Goal: Task Accomplishment & Management: Manage account settings

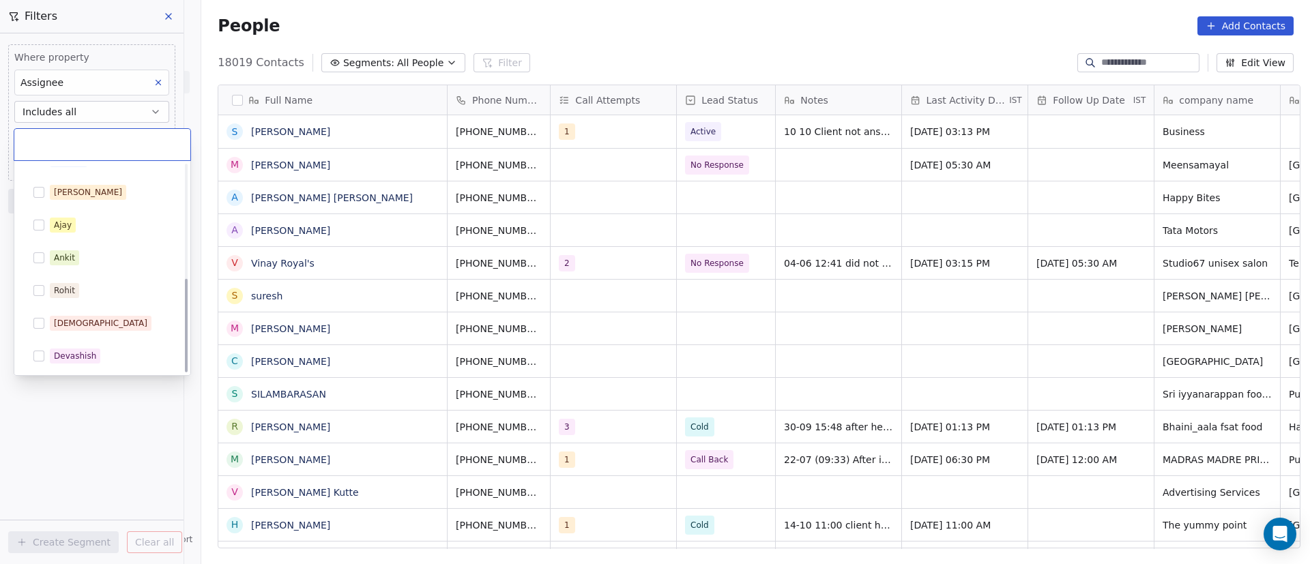
scroll to position [249, 0]
click at [72, 319] on div "[DEMOGRAPHIC_DATA]" at bounding box center [100, 324] width 93 height 12
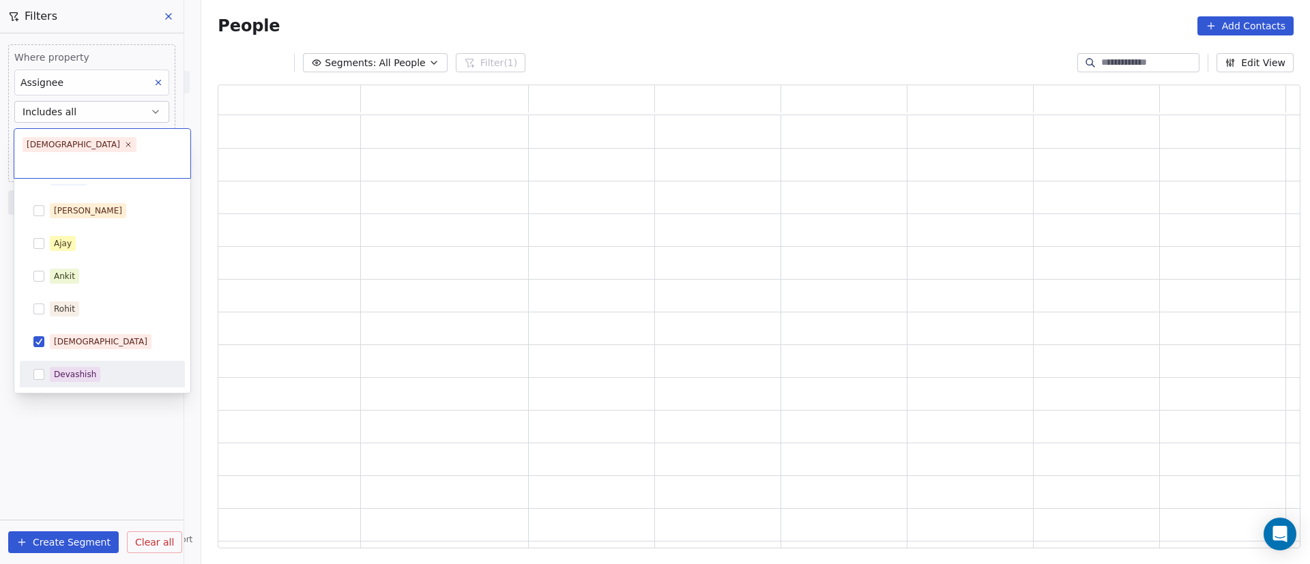
scroll to position [448, 1066]
click at [62, 453] on html "On2Cook India Pvt. Ltd. Contacts People Marketing Workflows Campaigns Metrics &…" at bounding box center [655, 282] width 1310 height 564
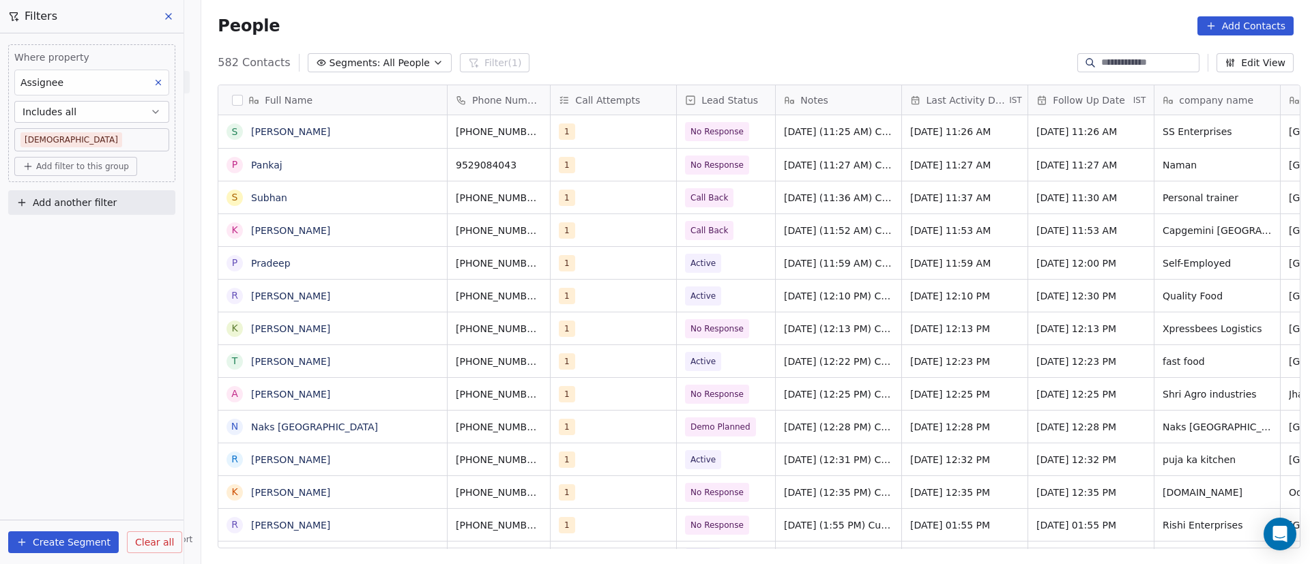
scroll to position [481, 1099]
click at [96, 163] on span "Add filter to this group" at bounding box center [82, 166] width 93 height 11
click at [99, 194] on span "Contact properties" at bounding box center [73, 196] width 89 height 14
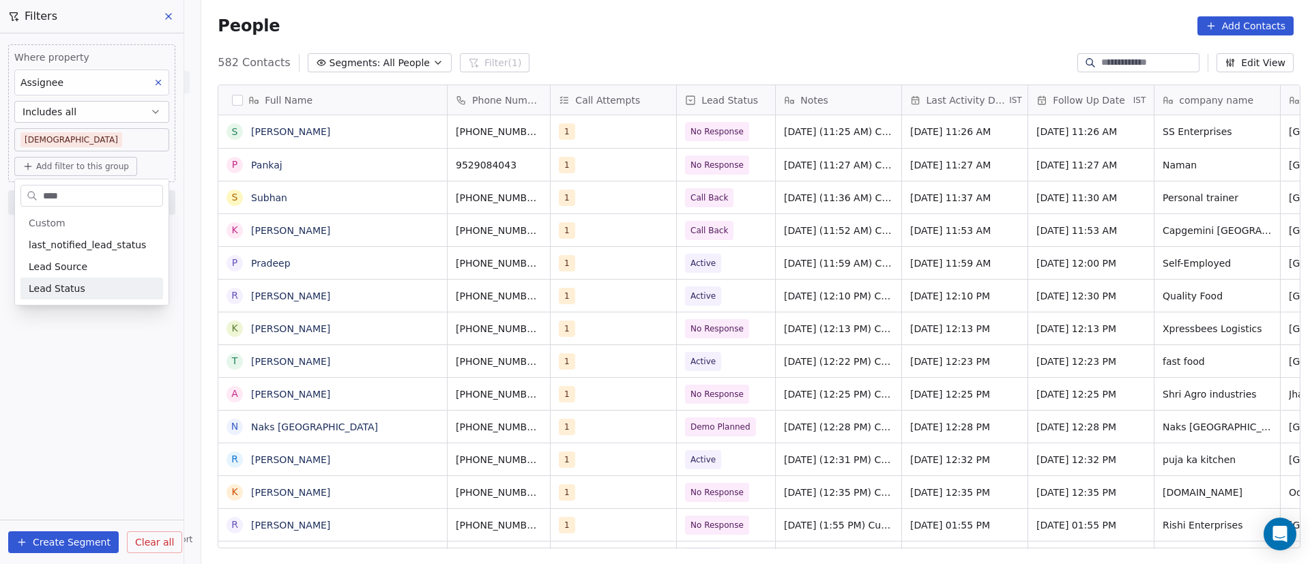
type input "****"
click at [92, 295] on div "Lead Status" at bounding box center [92, 289] width 126 height 14
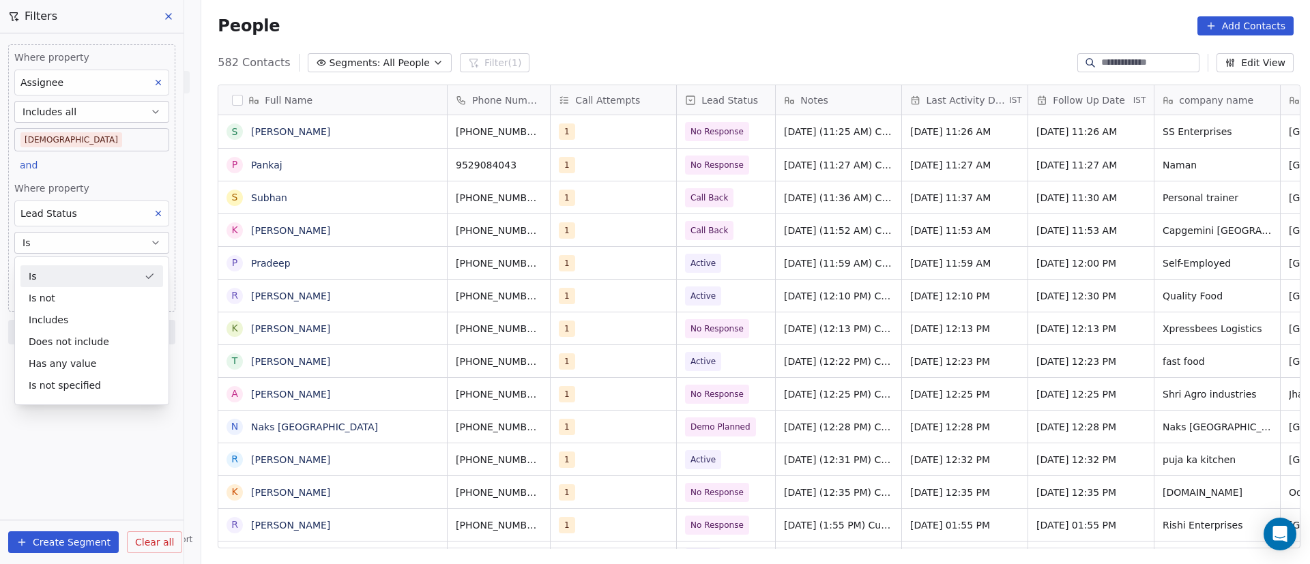
click at [96, 277] on div "Is" at bounding box center [91, 276] width 143 height 22
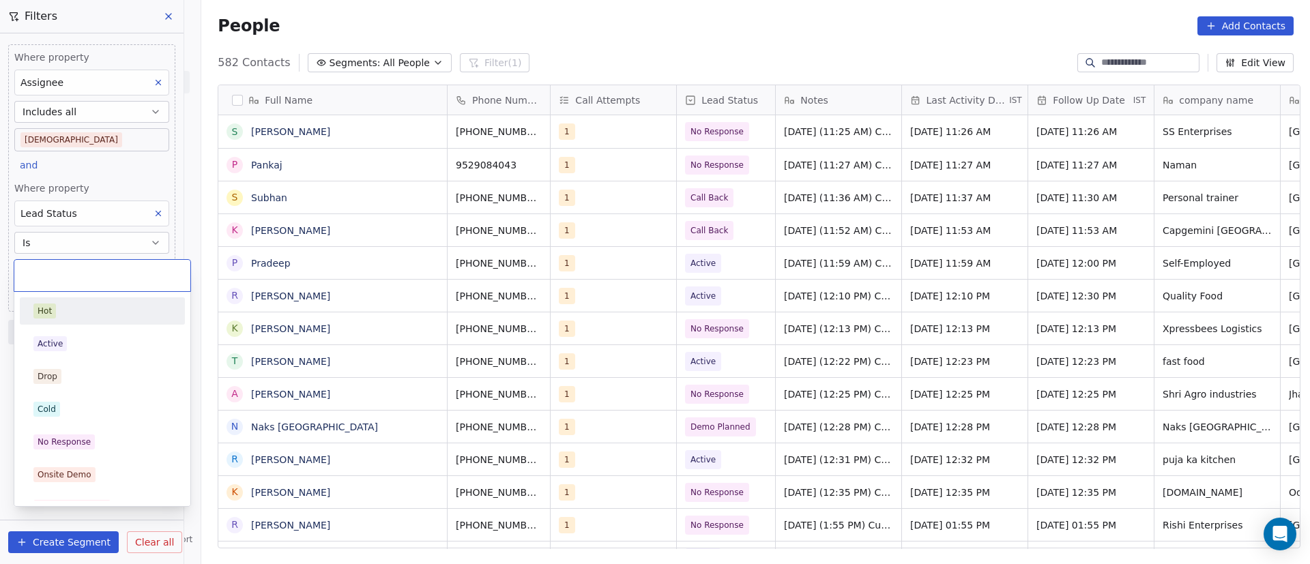
click at [101, 276] on body "On2Cook India Pvt. Ltd. Contacts People Marketing Workflows Campaigns Metrics &…" at bounding box center [655, 282] width 1310 height 564
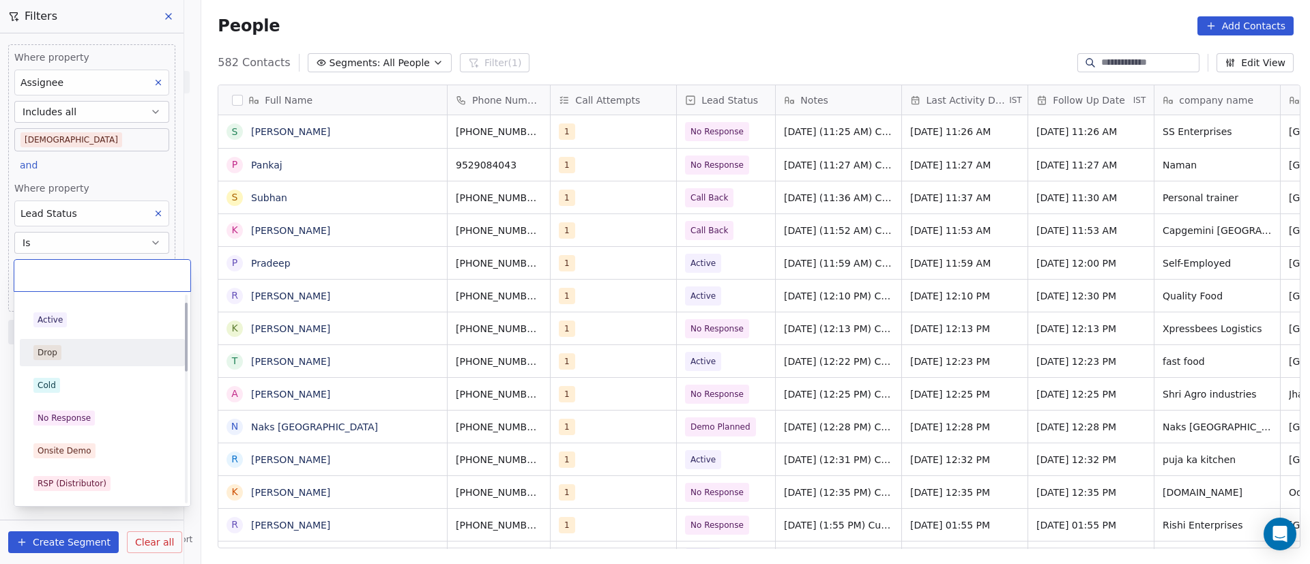
scroll to position [23, 0]
click at [90, 322] on div "Active" at bounding box center [102, 321] width 138 height 15
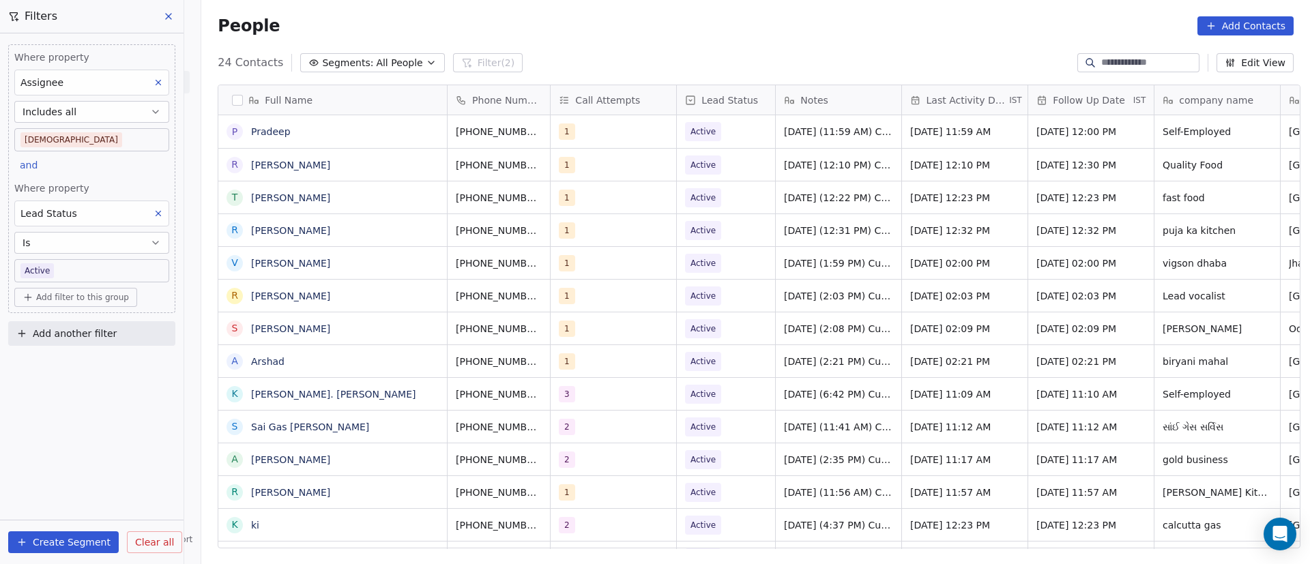
scroll to position [481, 1099]
click at [824, 31] on div "People Add Contacts" at bounding box center [756, 25] width 1076 height 19
drag, startPoint x: 347, startPoint y: 140, endPoint x: 375, endPoint y: 132, distance: 29.0
click at [429, 133] on button "grid" at bounding box center [430, 129] width 16 height 16
click at [555, 132] on icon "grid" at bounding box center [560, 129] width 11 height 11
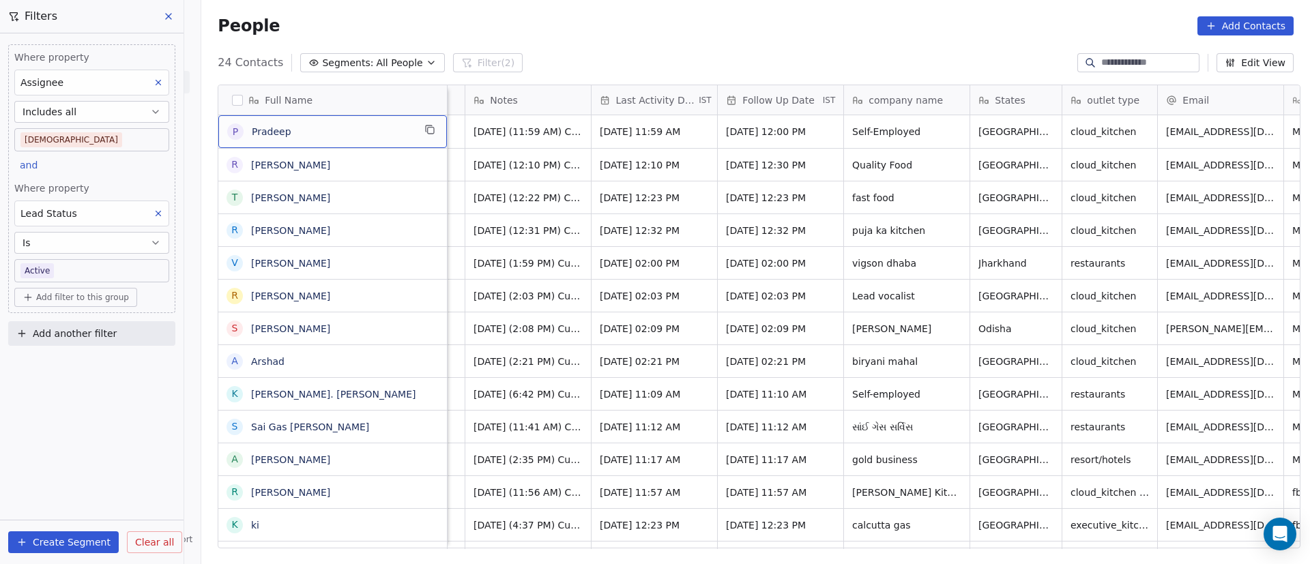
scroll to position [0, 0]
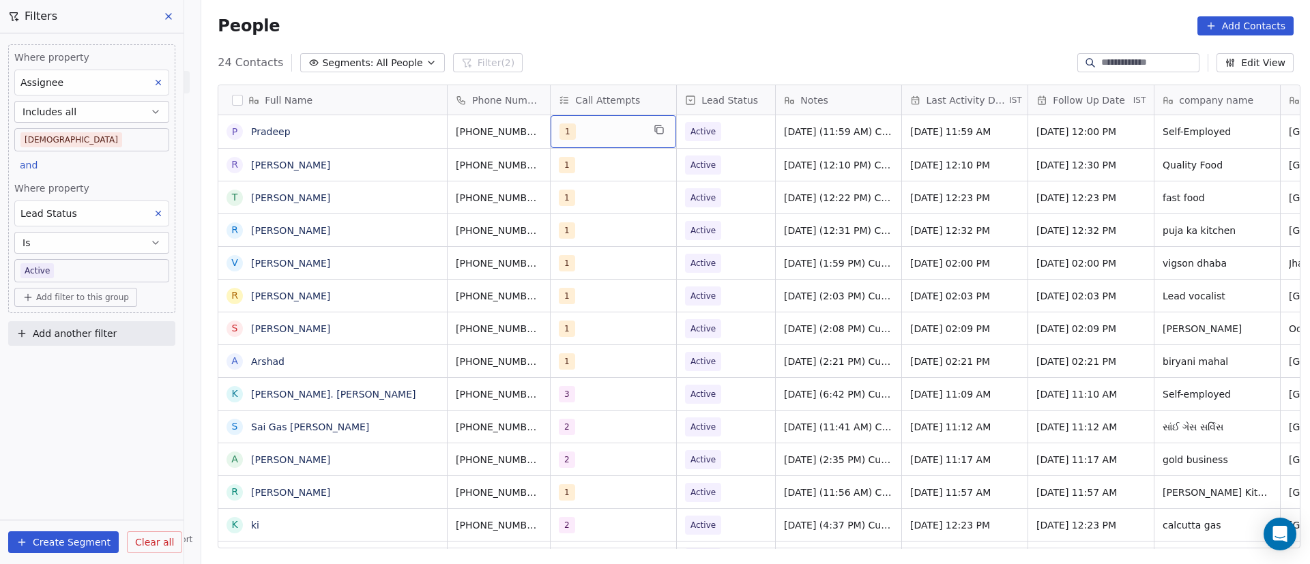
click at [613, 133] on div "1" at bounding box center [600, 131] width 83 height 16
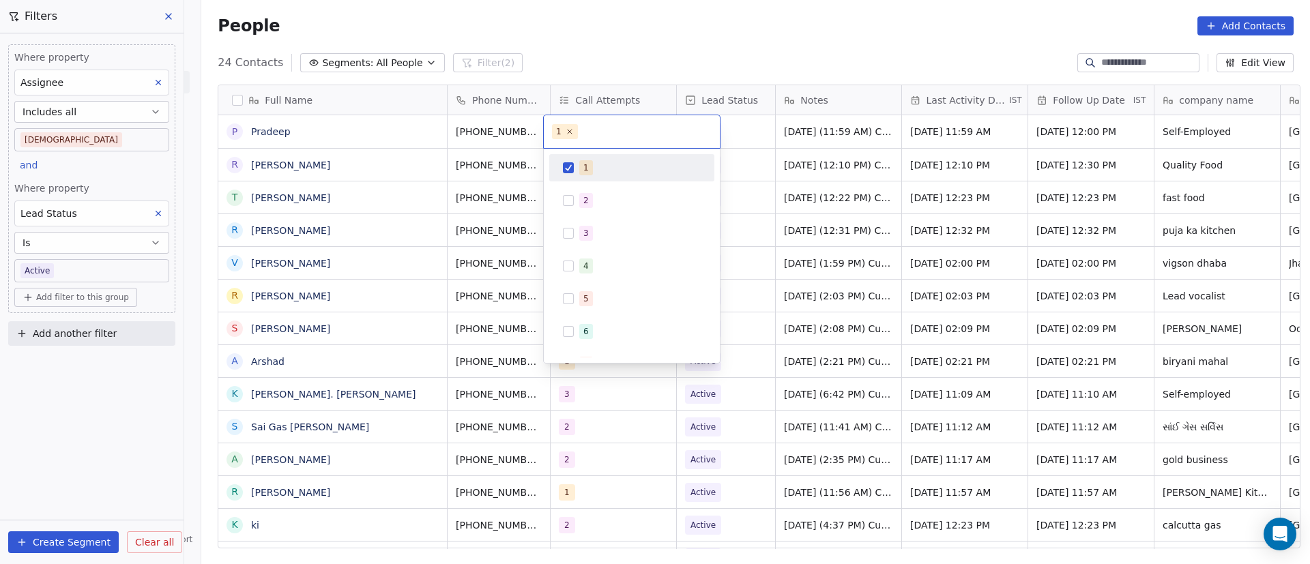
click at [581, 168] on span "1" at bounding box center [586, 167] width 14 height 15
click at [580, 194] on span "2" at bounding box center [586, 200] width 14 height 15
click at [828, 162] on html "On2Cook India Pvt. Ltd. Contacts People Marketing Workflows Campaigns Metrics &…" at bounding box center [655, 282] width 1310 height 564
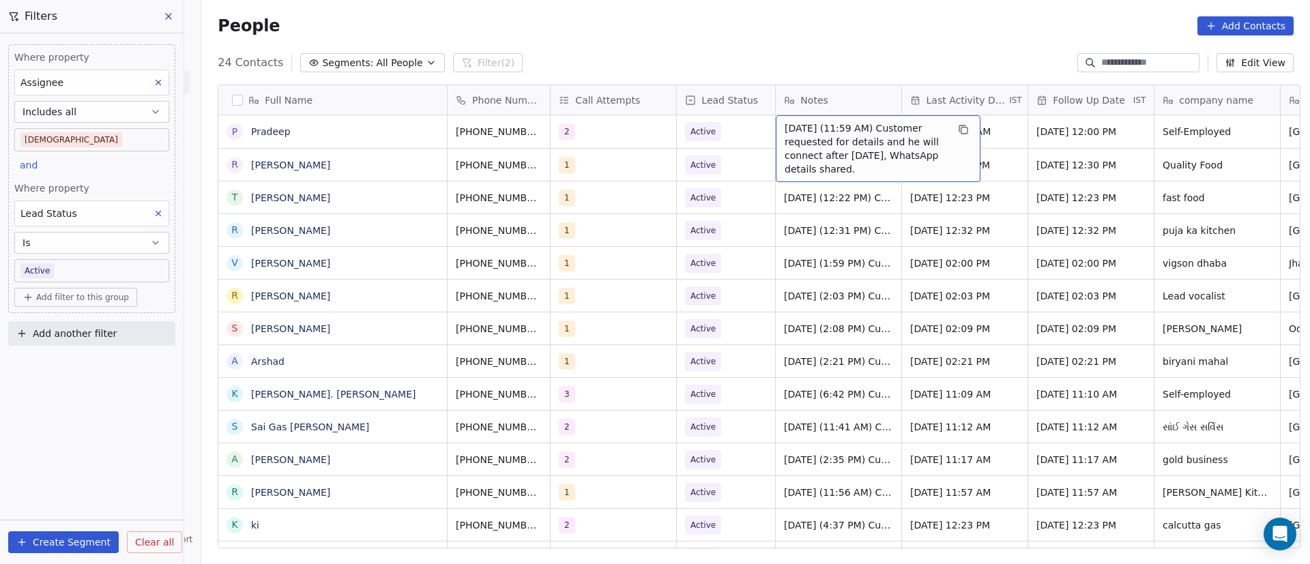
click at [804, 136] on span "[DATE] (11:59 AM) Customer requested for details and he will connect after [DAT…" at bounding box center [866, 148] width 162 height 55
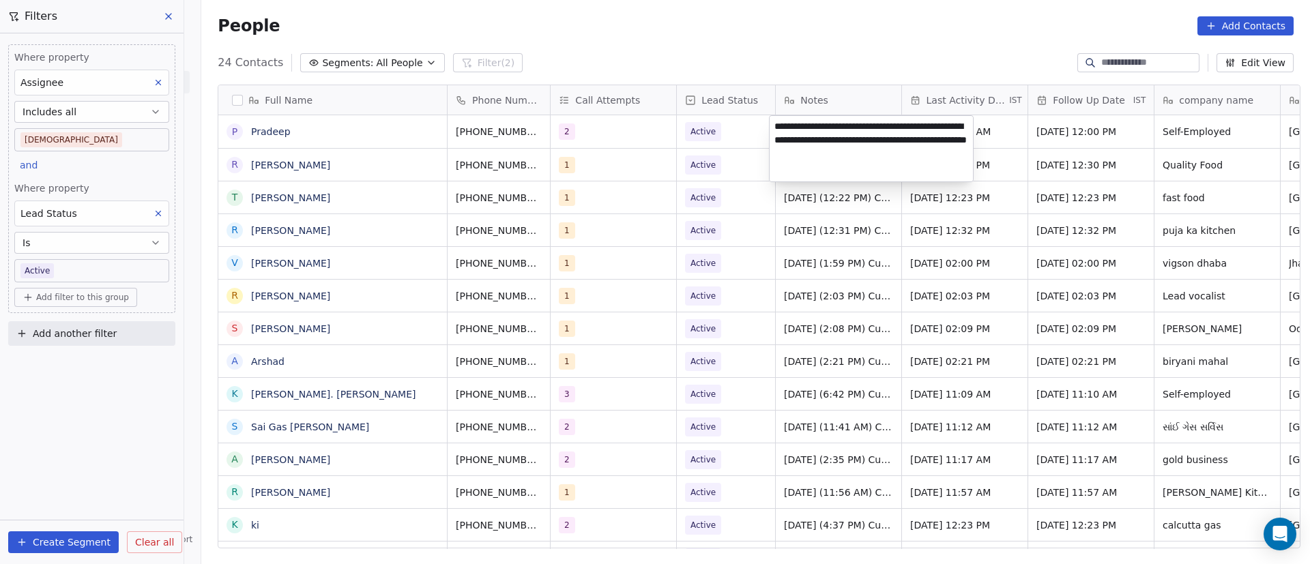
click at [773, 126] on textarea "**********" at bounding box center [871, 148] width 203 height 65
paste textarea "**********"
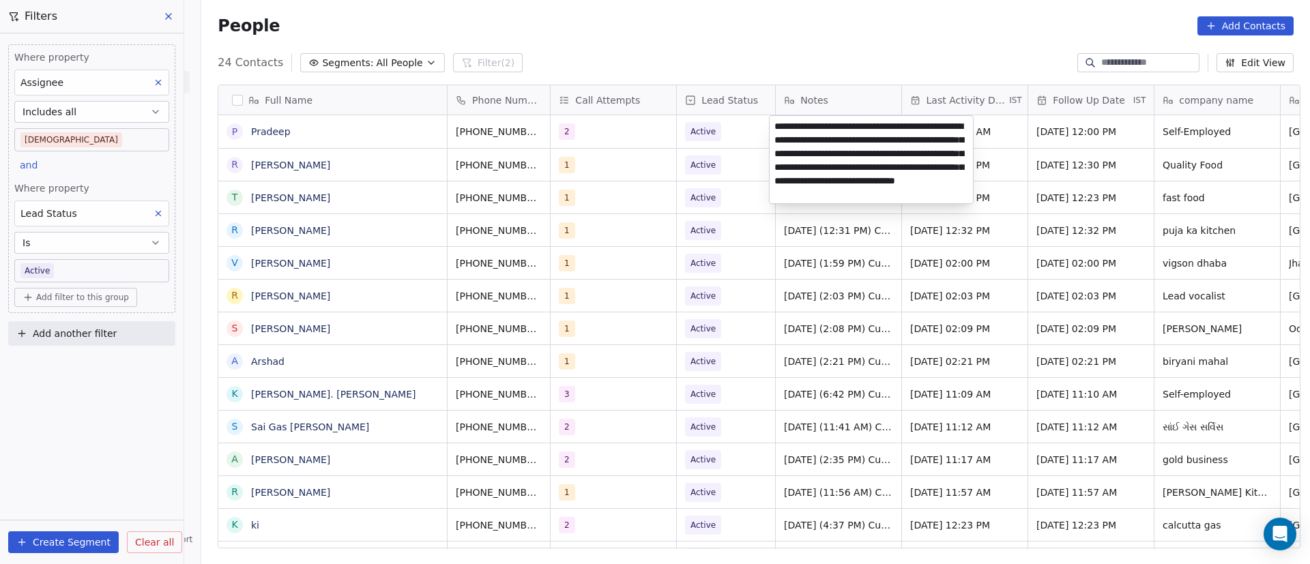
type textarea "**********"
click at [848, 282] on html "On2Cook India Pvt. Ltd. Contacts People Marketing Workflows Campaigns Metrics &…" at bounding box center [655, 282] width 1310 height 564
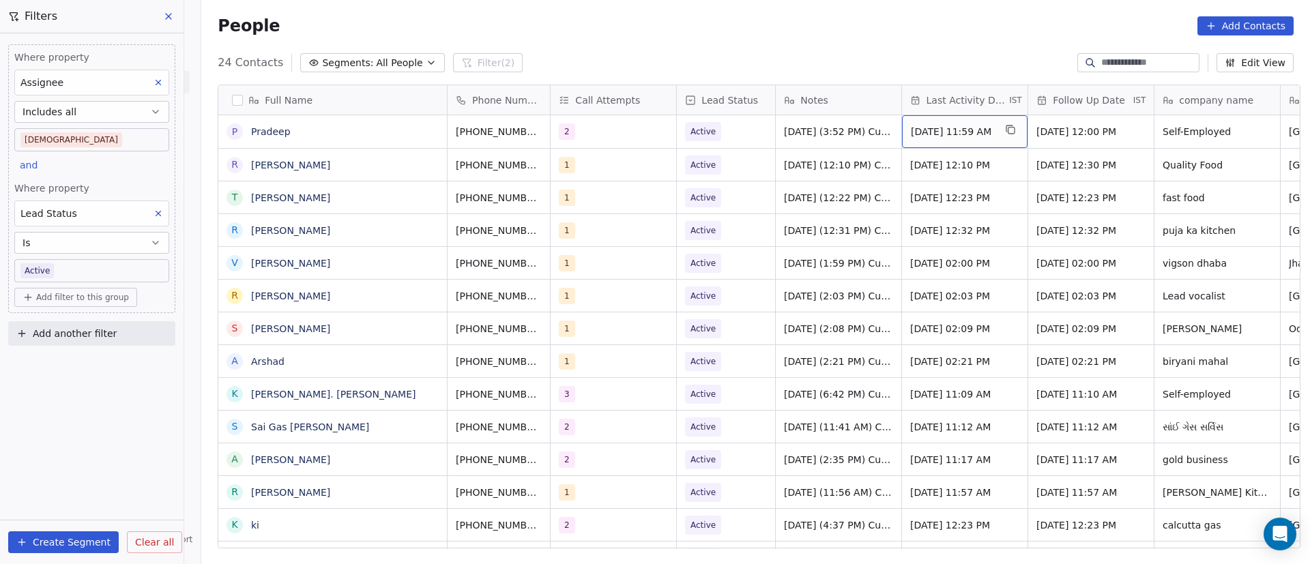
click at [972, 134] on span "[DATE] 11:59 AM" at bounding box center [952, 132] width 83 height 14
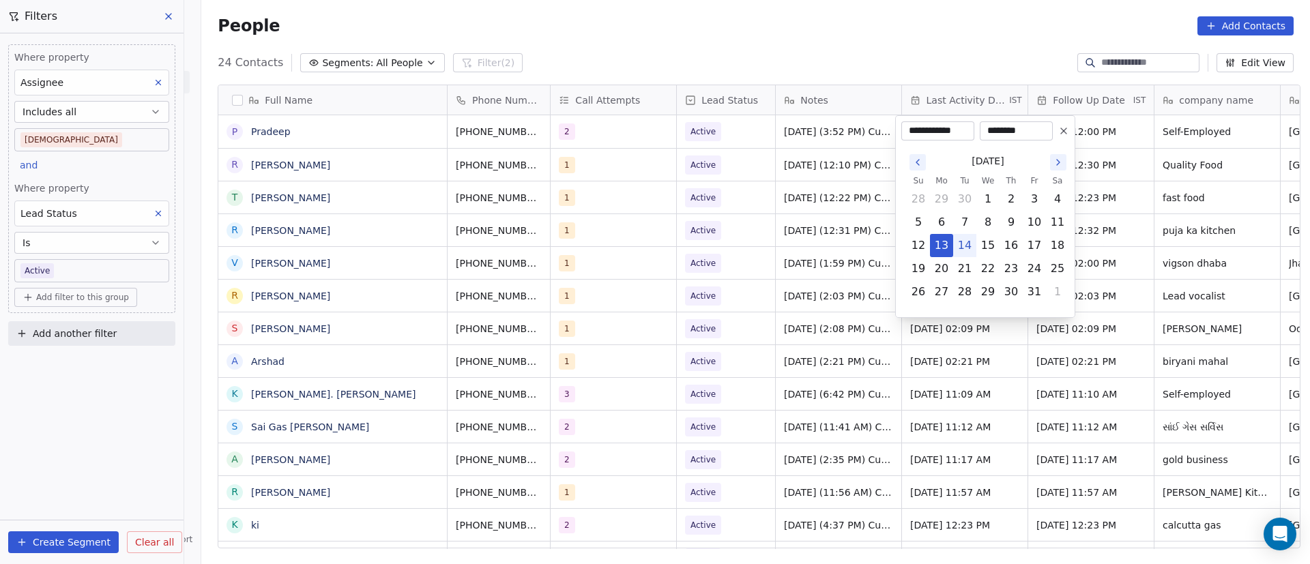
click at [966, 244] on button "14" at bounding box center [965, 246] width 22 height 22
type input "**********"
click at [771, 276] on html "On2Cook India Pvt. Ltd. Contacts People Marketing Workflows Campaigns Metrics &…" at bounding box center [655, 282] width 1310 height 564
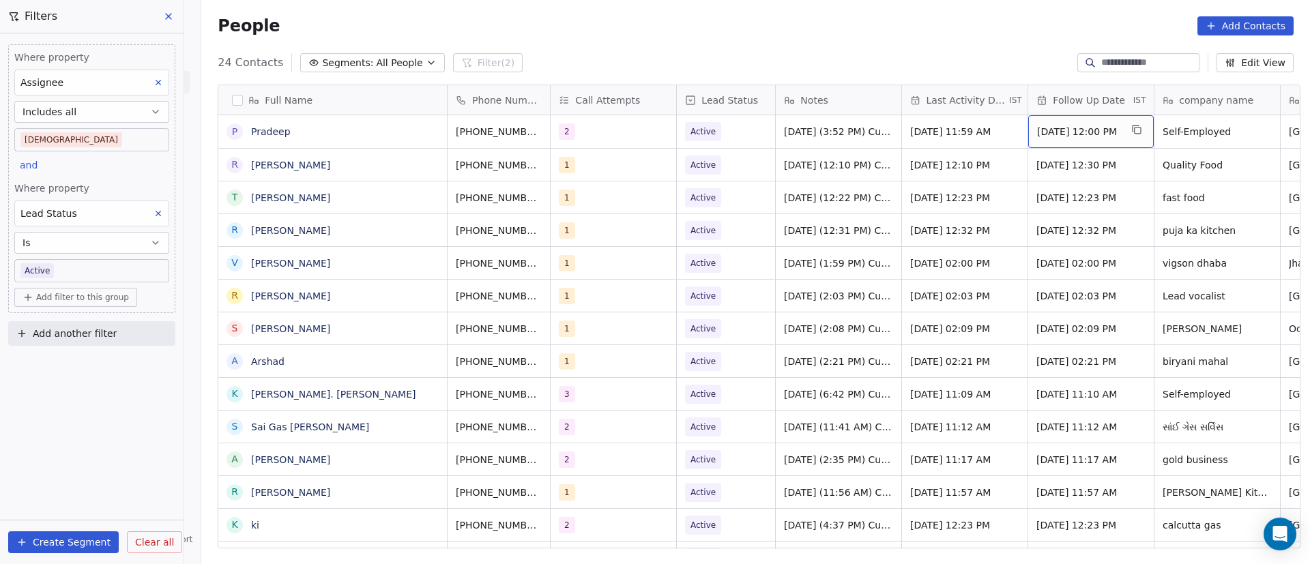
click at [1055, 131] on span "[DATE] 12:00 PM" at bounding box center [1078, 132] width 83 height 14
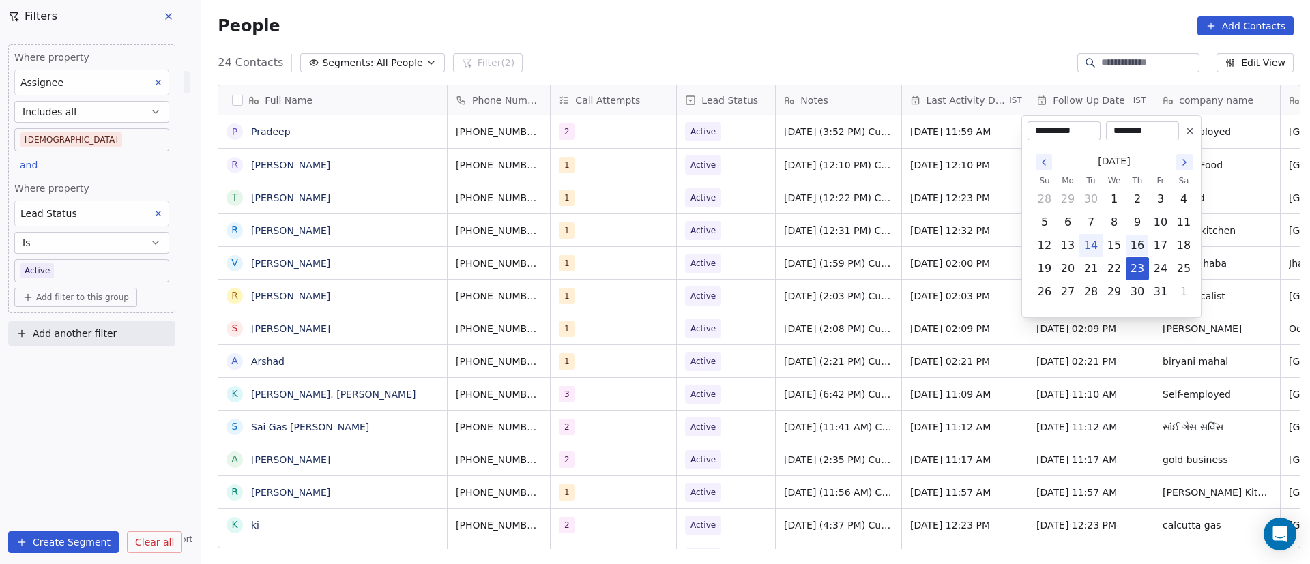
click at [1145, 245] on button "16" at bounding box center [1137, 246] width 22 height 22
click at [1113, 247] on button "15" at bounding box center [1114, 246] width 22 height 22
type input "**********"
click at [972, 257] on html "On2Cook India Pvt. Ltd. Contacts People Marketing Workflows Campaigns Metrics &…" at bounding box center [655, 282] width 1310 height 564
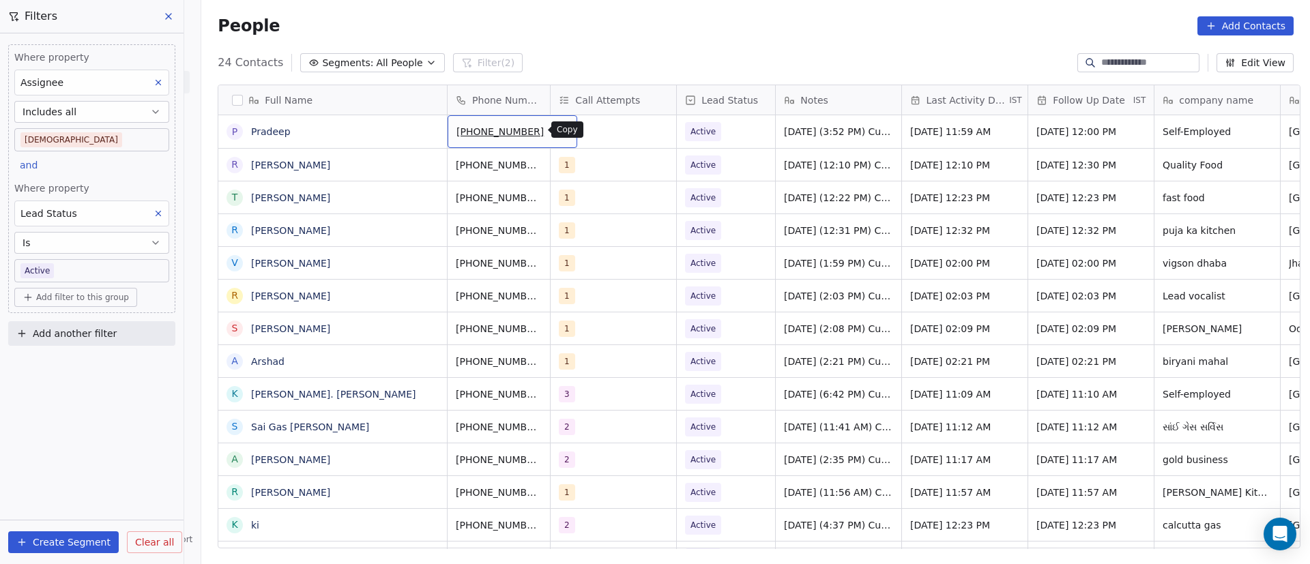
click at [555, 131] on icon "grid" at bounding box center [560, 129] width 11 height 11
click at [731, 137] on span "Active" at bounding box center [714, 131] width 56 height 19
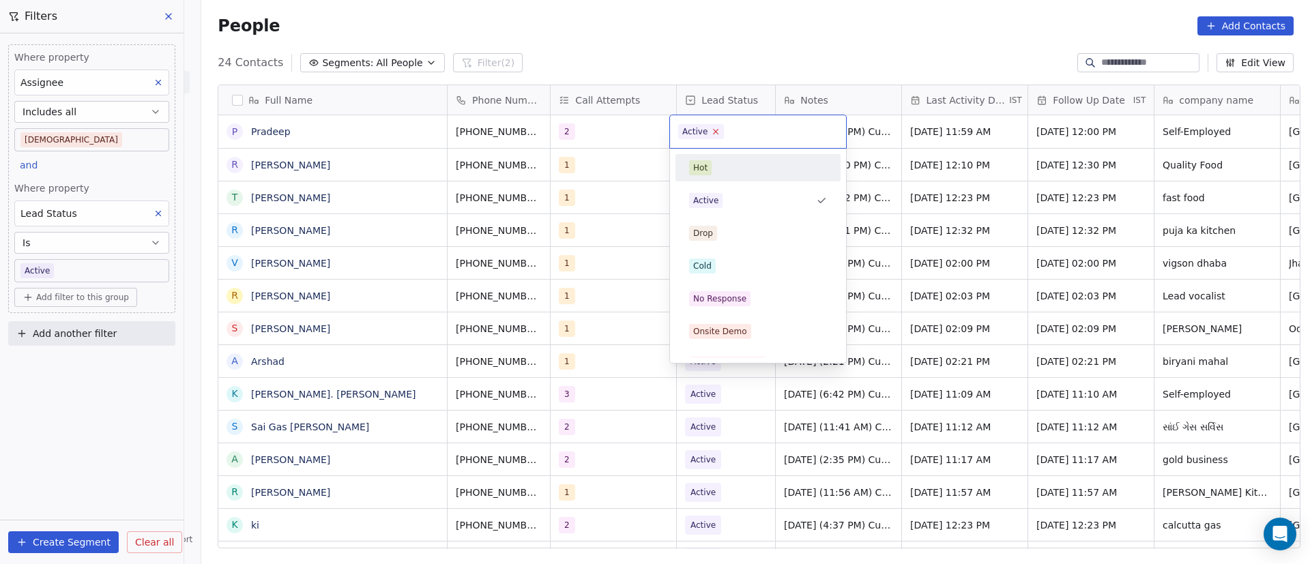
click at [712, 132] on icon at bounding box center [716, 131] width 9 height 9
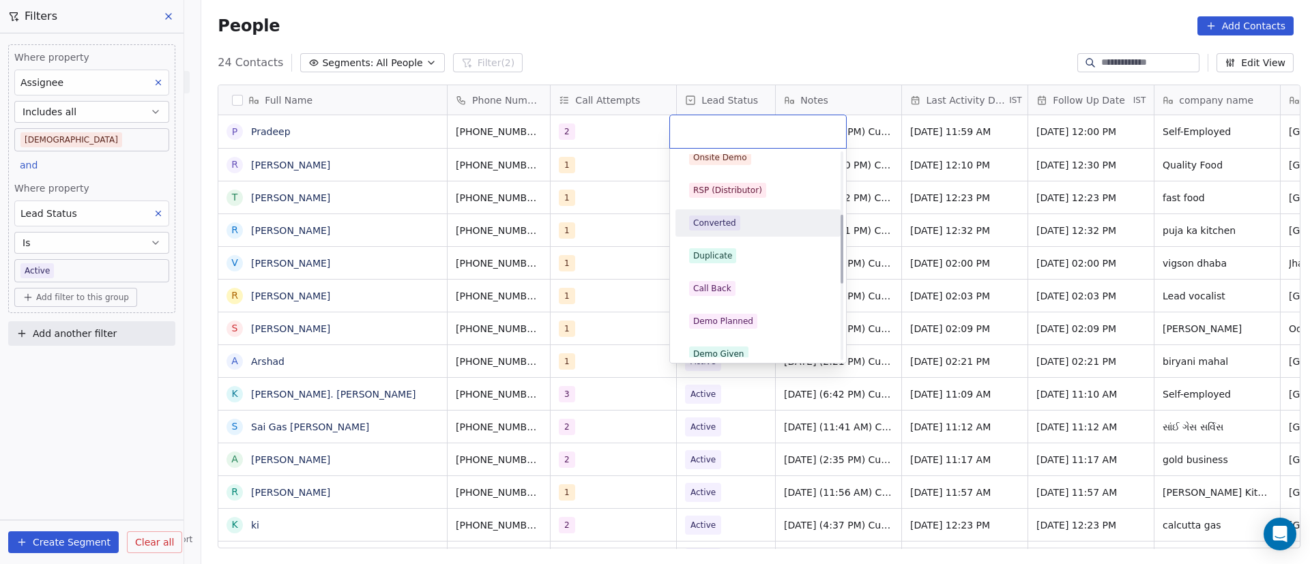
scroll to position [205, 0]
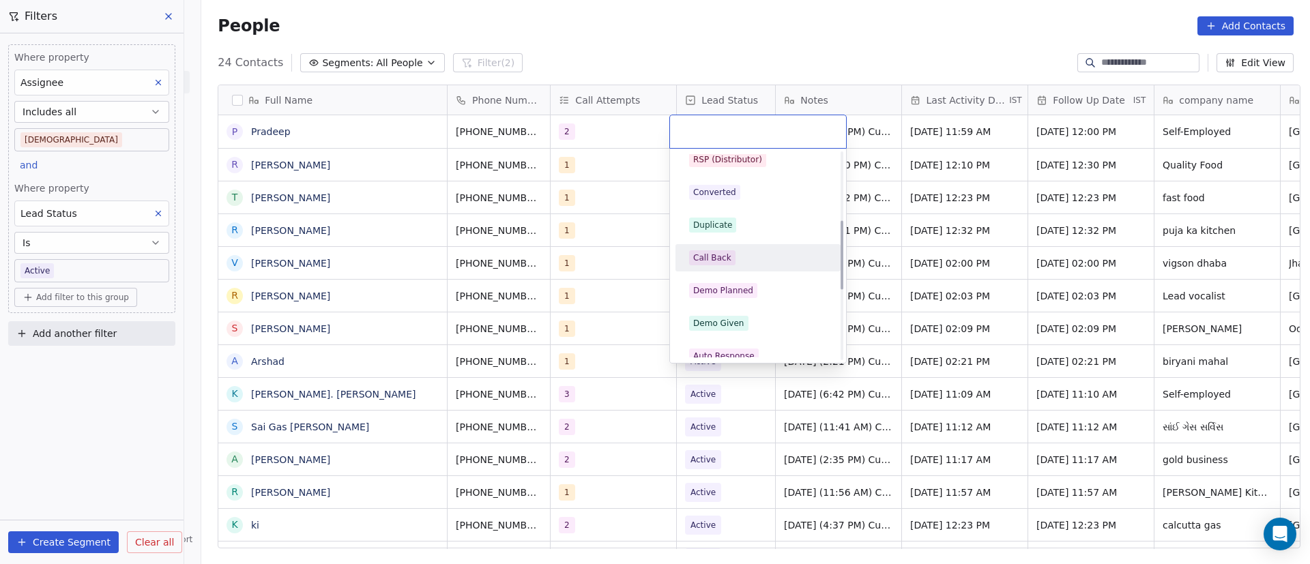
click at [736, 261] on div "Call Back" at bounding box center [758, 257] width 138 height 15
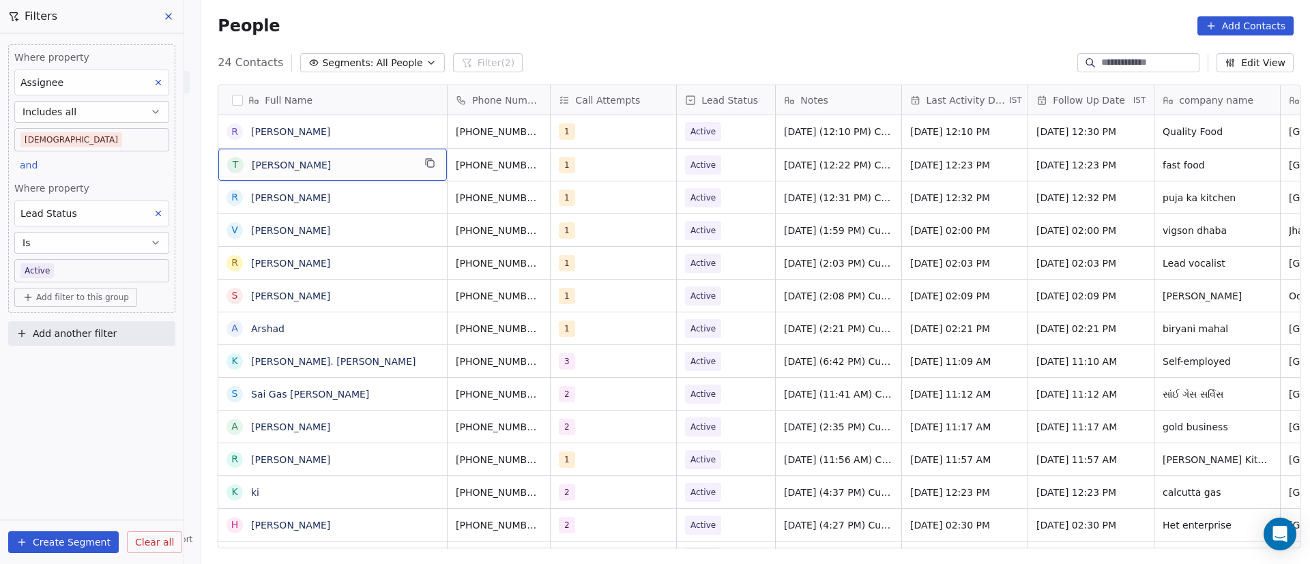
click at [415, 164] on div "T [PERSON_NAME]" at bounding box center [332, 165] width 229 height 32
click at [422, 164] on button "grid" at bounding box center [430, 163] width 16 height 16
click at [555, 168] on icon "grid" at bounding box center [560, 163] width 11 height 11
click at [604, 174] on div "1" at bounding box center [614, 165] width 126 height 32
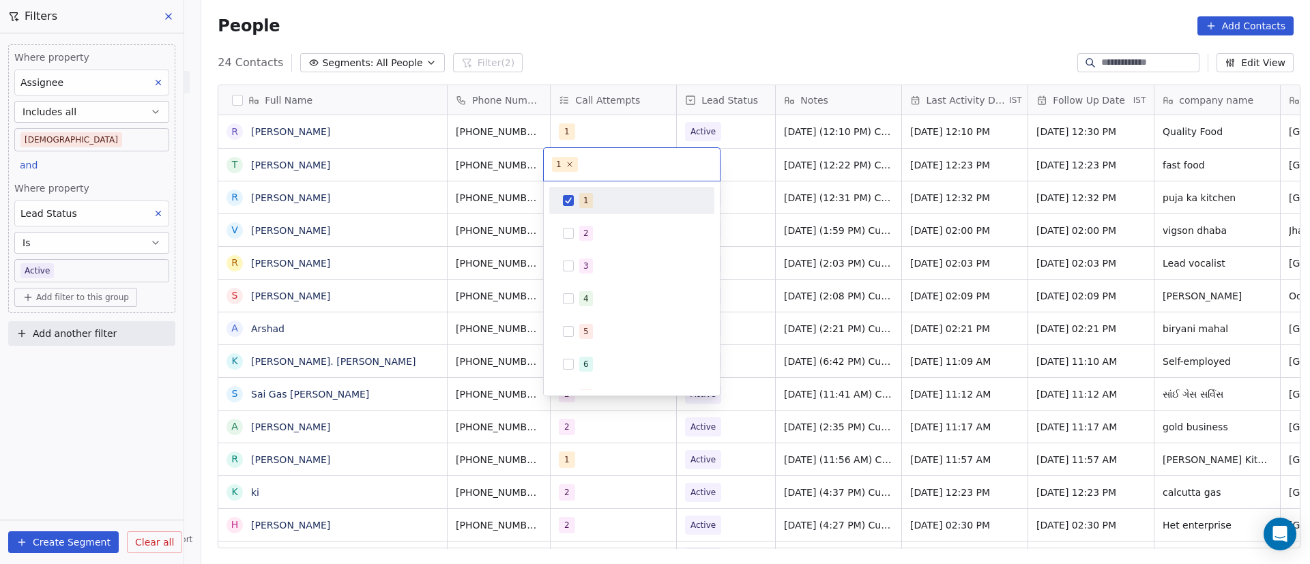
click at [578, 207] on div "1" at bounding box center [632, 201] width 154 height 22
click at [581, 226] on div "2" at bounding box center [639, 233] width 121 height 15
click at [861, 222] on html "On2Cook India Pvt. Ltd. Contacts People Marketing Workflows Campaigns Metrics &…" at bounding box center [655, 282] width 1310 height 564
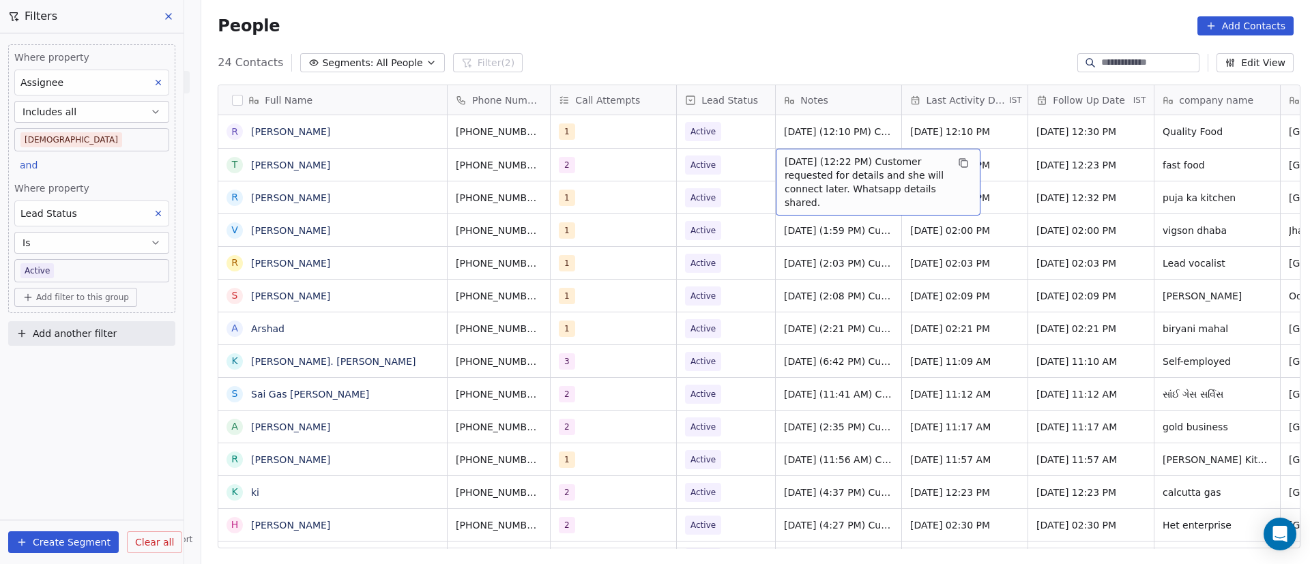
click at [802, 164] on span "[DATE] (12:22 PM) Customer requested for details and she will connect later. Wh…" at bounding box center [866, 182] width 162 height 55
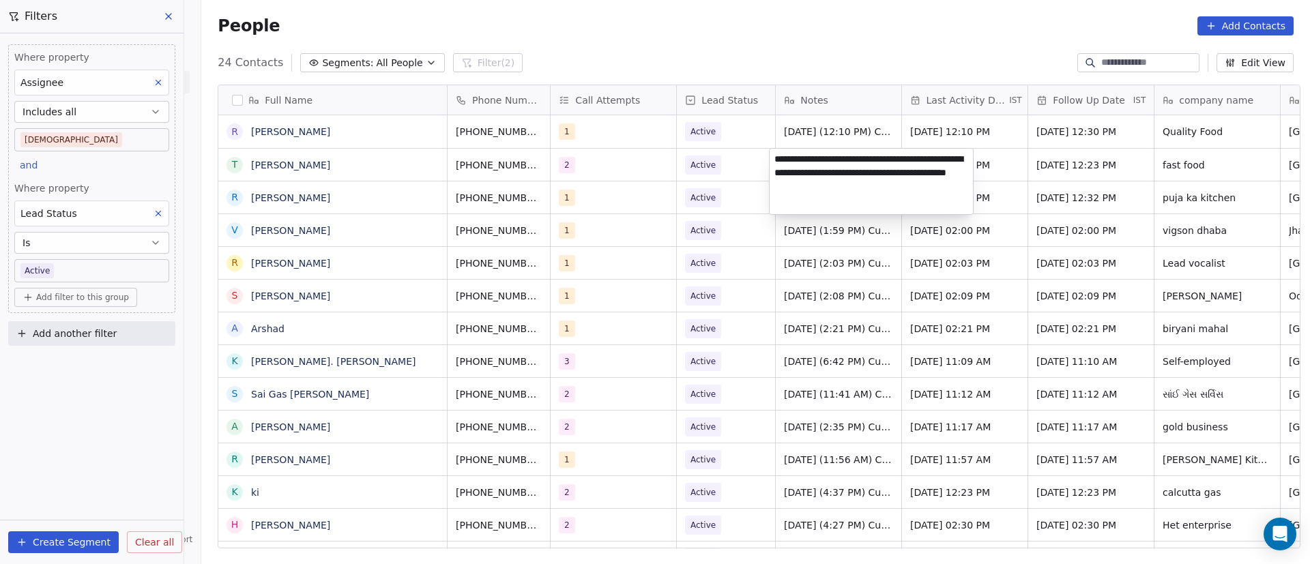
click at [776, 165] on textarea "**********" at bounding box center [871, 181] width 203 height 65
paste textarea "**********"
type textarea "**********"
click at [963, 330] on html "On2Cook India Pvt. Ltd. Contacts People Marketing Workflows Campaigns Metrics &…" at bounding box center [655, 282] width 1310 height 564
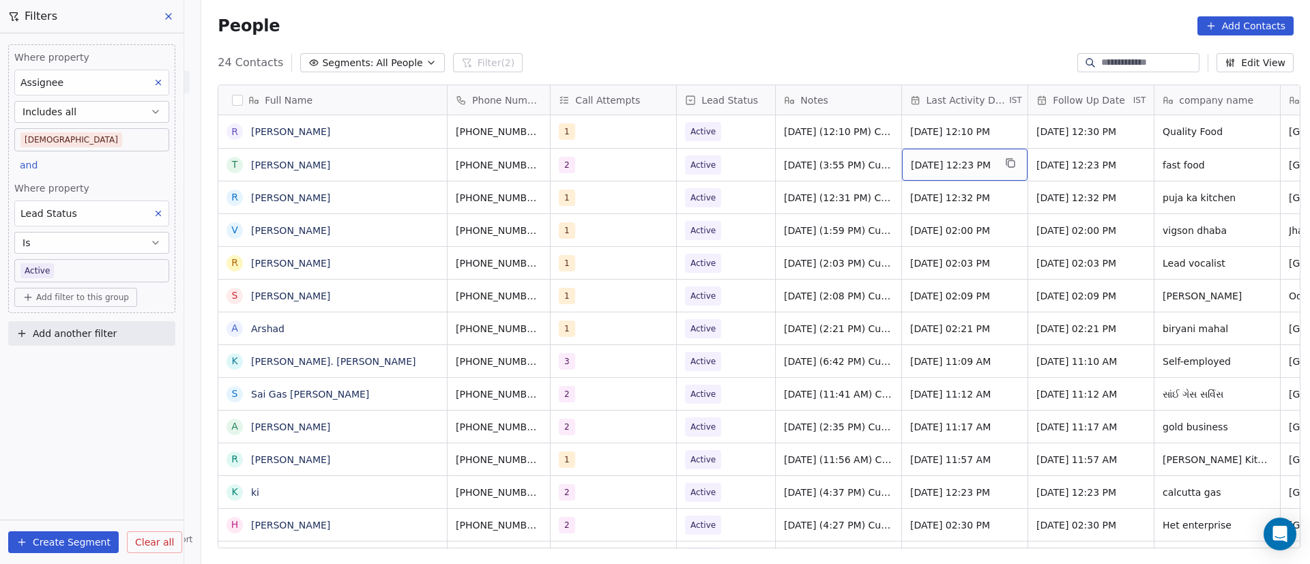
click at [960, 166] on span "[DATE] 12:23 PM" at bounding box center [952, 165] width 83 height 14
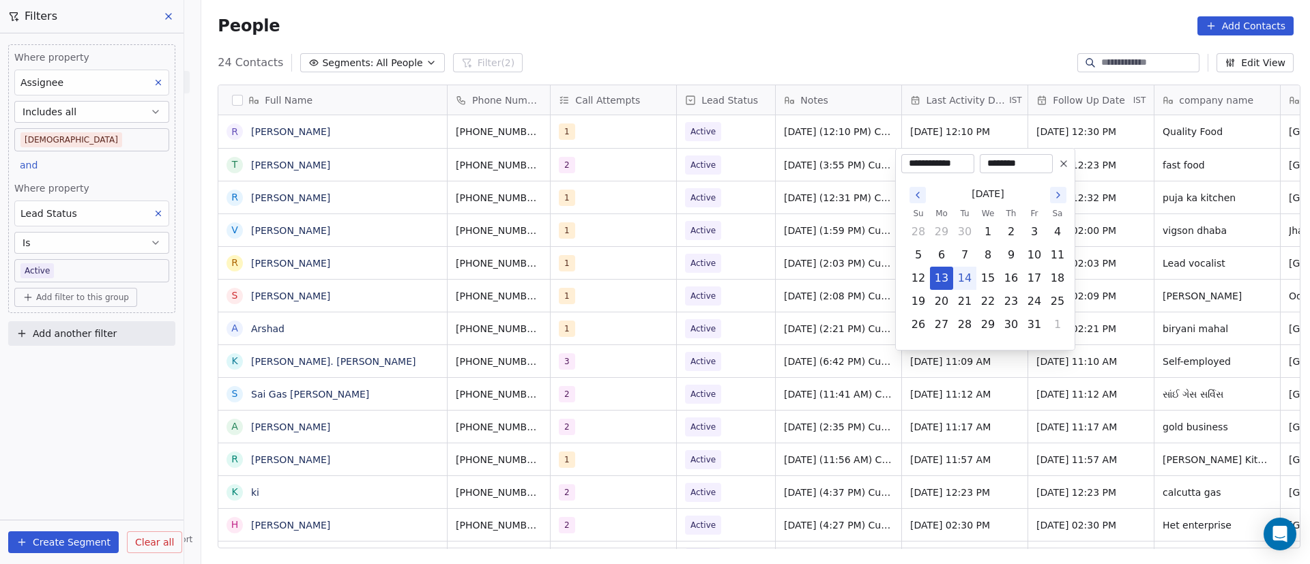
click at [966, 279] on button "14" at bounding box center [965, 278] width 22 height 22
type input "**********"
click at [812, 290] on html "On2Cook India Pvt. Ltd. Contacts People Marketing Workflows Campaigns Metrics &…" at bounding box center [655, 282] width 1310 height 564
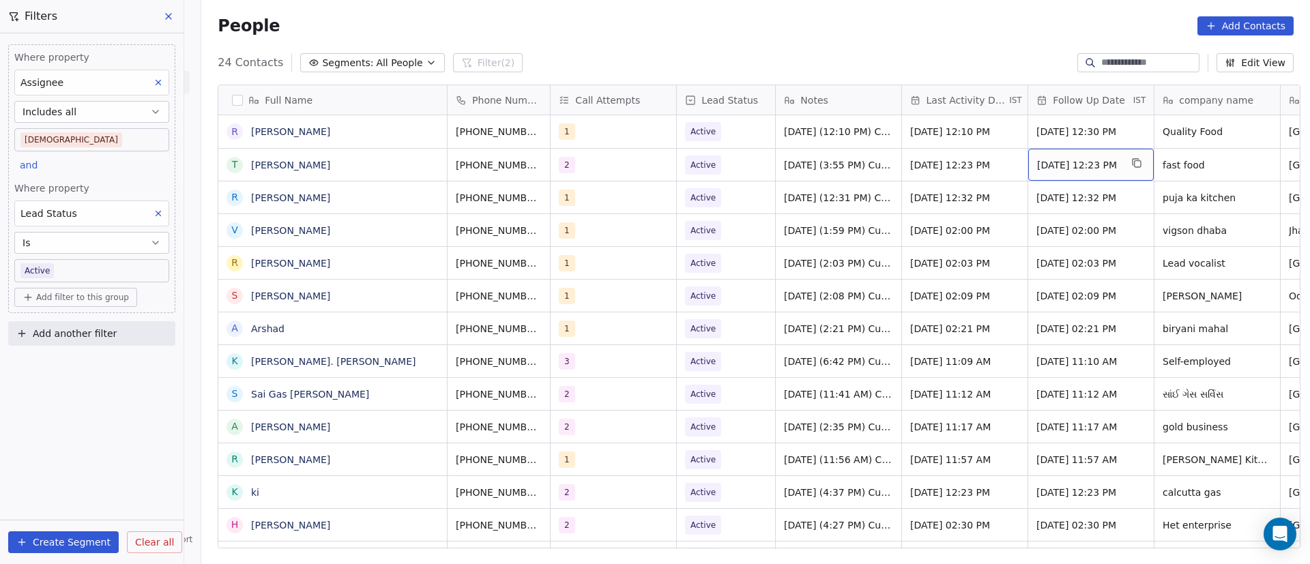
click at [1069, 159] on span "[DATE] 12:23 PM" at bounding box center [1078, 165] width 83 height 14
click at [1060, 167] on span "[DATE] 12:23 PM" at bounding box center [1078, 165] width 83 height 14
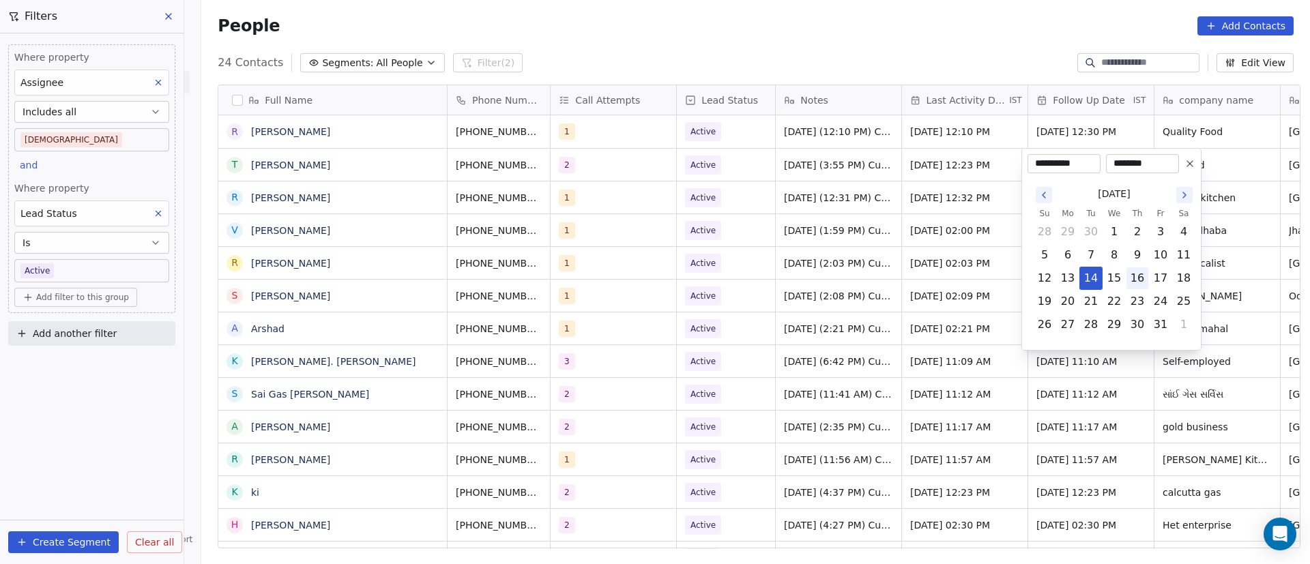
click at [1143, 288] on button "16" at bounding box center [1137, 278] width 22 height 22
type input "**********"
click at [967, 340] on html "On2Cook India Pvt. Ltd. Contacts People Marketing Workflows Campaigns Metrics &…" at bounding box center [655, 282] width 1310 height 564
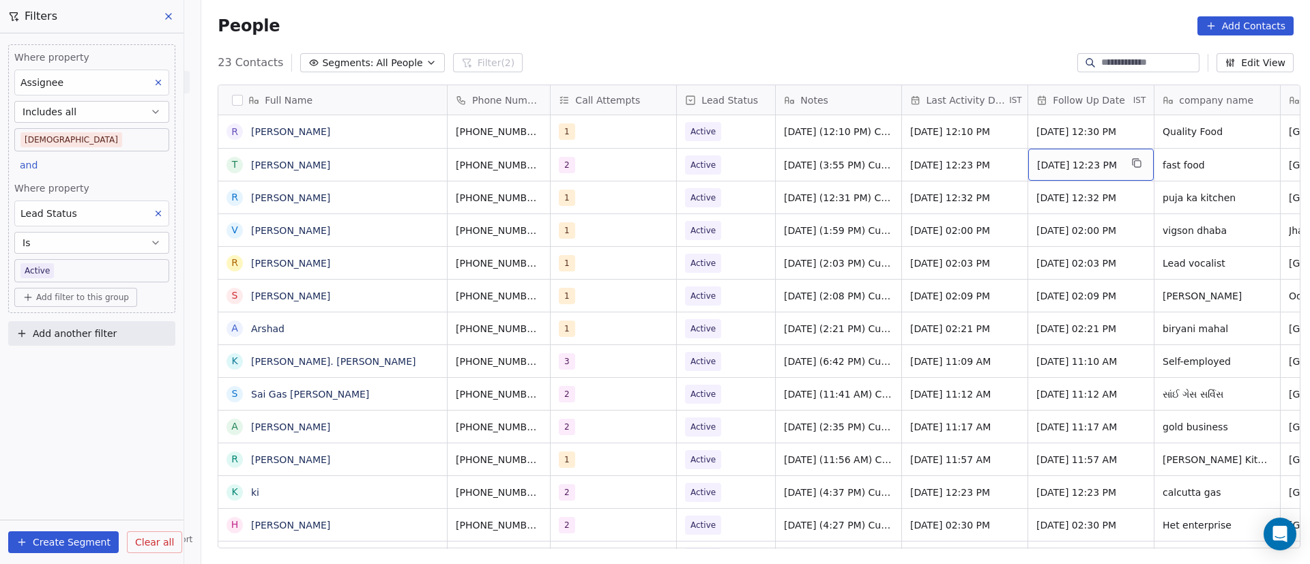
click at [1069, 162] on span "[DATE] 12:23 PM" at bounding box center [1078, 165] width 83 height 14
click at [1068, 162] on span "[DATE] 12:23 PM" at bounding box center [1078, 165] width 83 height 14
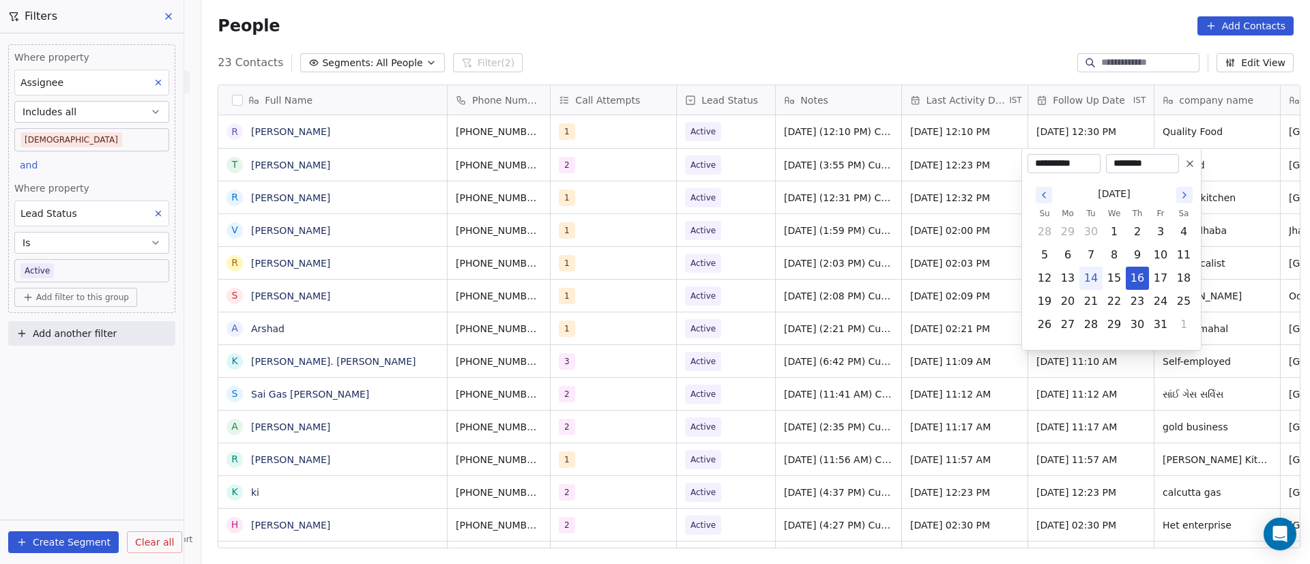
click at [705, 286] on html "On2Cook India Pvt. Ltd. Contacts People Marketing Workflows Campaigns Metrics &…" at bounding box center [655, 282] width 1310 height 564
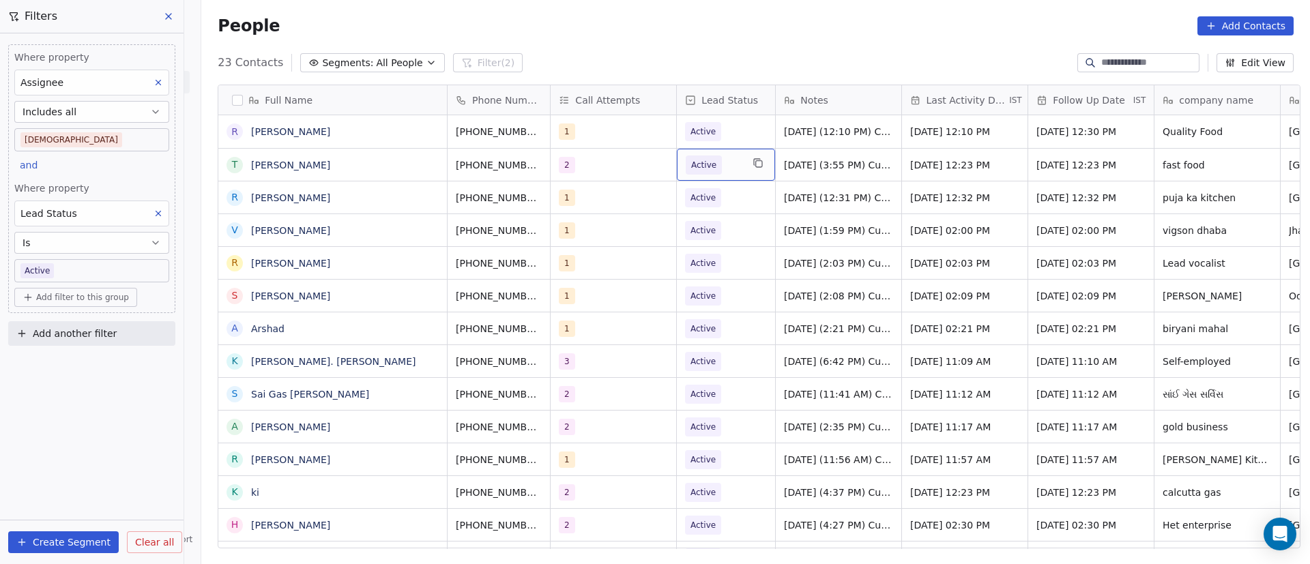
click at [729, 169] on span "Active" at bounding box center [714, 165] width 56 height 19
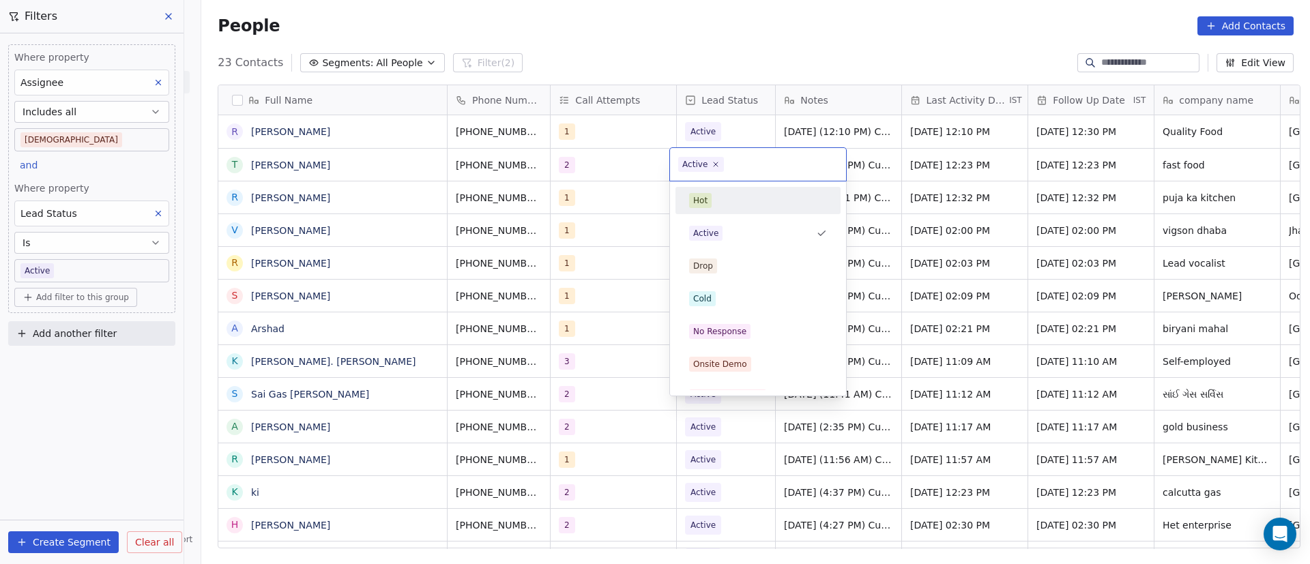
click at [716, 167] on icon at bounding box center [716, 164] width 8 height 8
click at [748, 321] on div "No Response" at bounding box center [758, 332] width 154 height 22
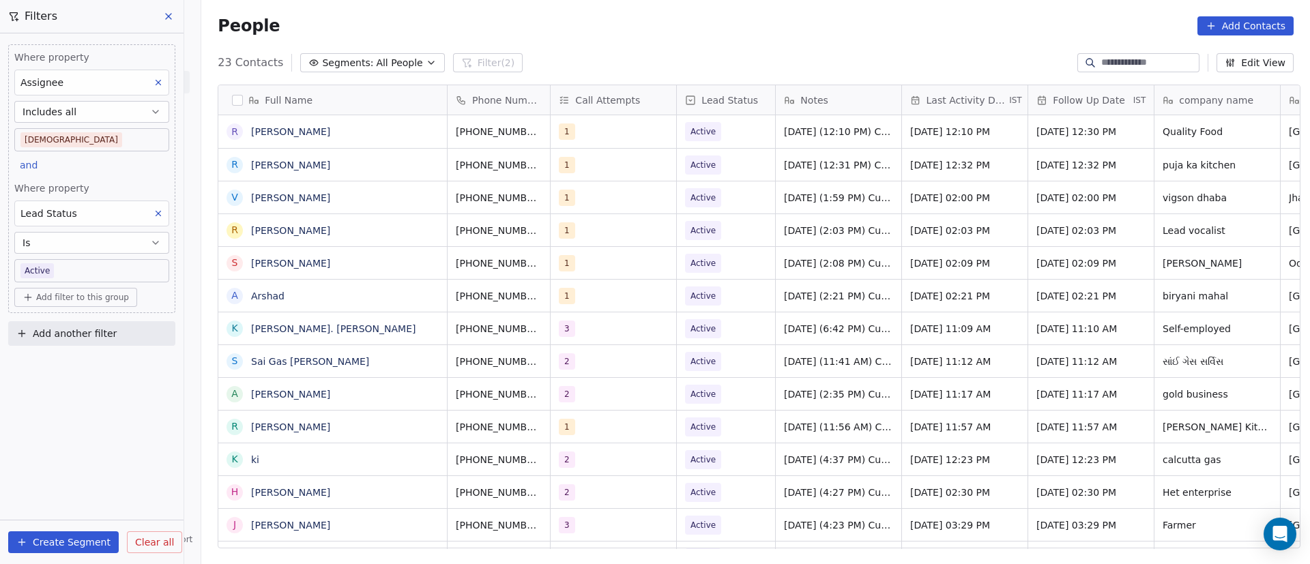
click at [699, 46] on div "People Add Contacts" at bounding box center [755, 26] width 1109 height 52
click at [424, 131] on icon "grid" at bounding box center [429, 129] width 11 height 11
click at [555, 132] on icon "grid" at bounding box center [560, 129] width 11 height 11
click at [607, 136] on div "1" at bounding box center [600, 131] width 83 height 16
click at [613, 138] on div "1" at bounding box center [600, 131] width 83 height 16
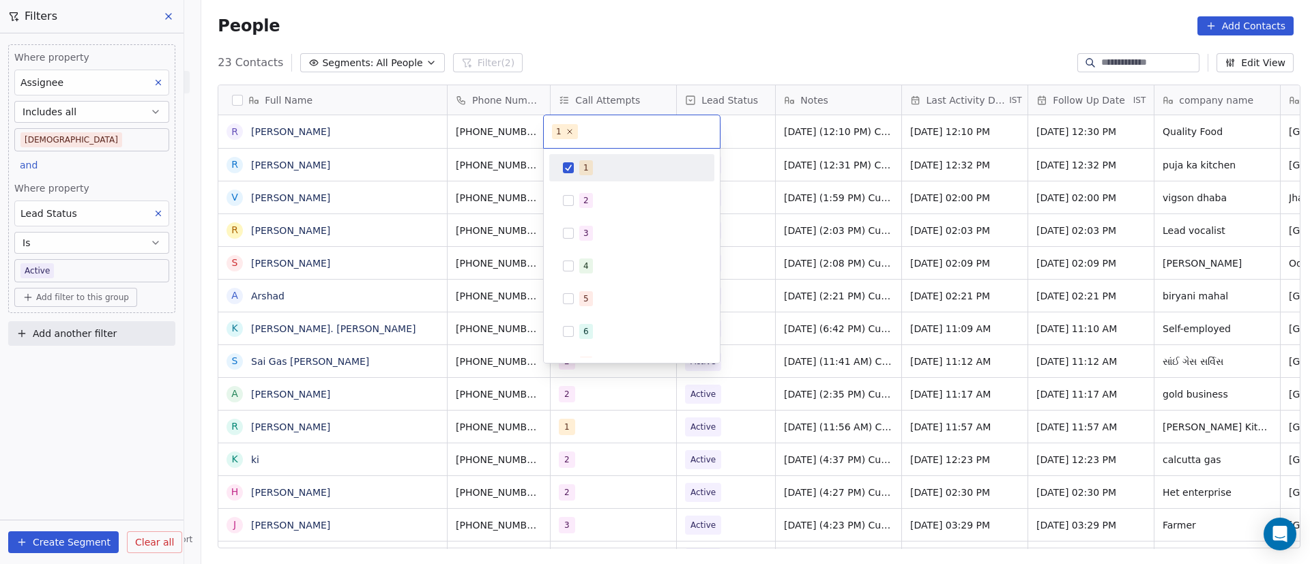
click at [603, 164] on div "1" at bounding box center [639, 167] width 121 height 15
click at [600, 193] on div "2" at bounding box center [639, 200] width 121 height 15
click at [931, 192] on html "On2Cook India Pvt. Ltd. Contacts People Marketing Workflows Campaigns Metrics &…" at bounding box center [655, 282] width 1310 height 564
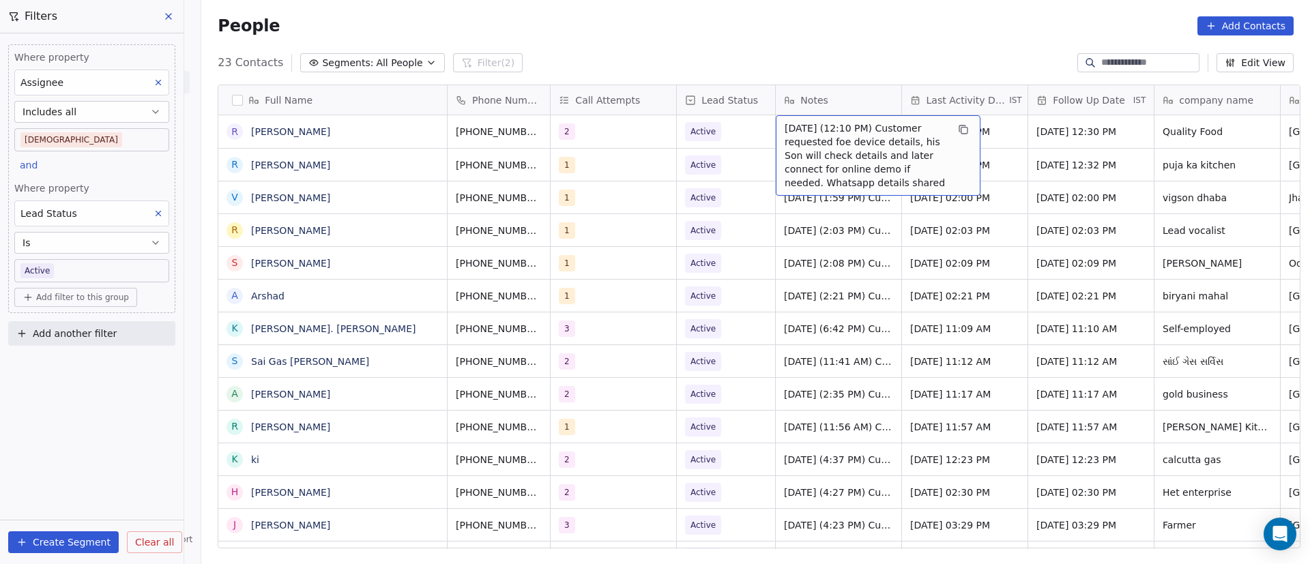
click at [802, 132] on span "[DATE] (12:10 PM) Customer requested foe device details, his Son will check det…" at bounding box center [866, 155] width 162 height 68
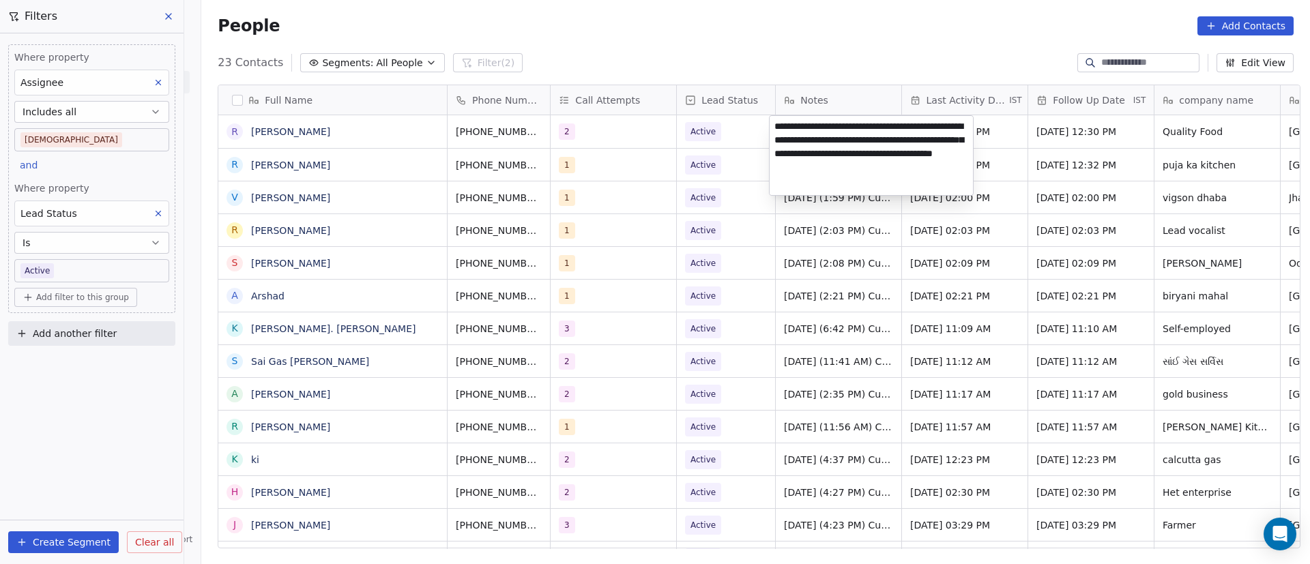
click at [775, 123] on textarea "**********" at bounding box center [871, 155] width 203 height 79
paste textarea "**********"
type textarea "**********"
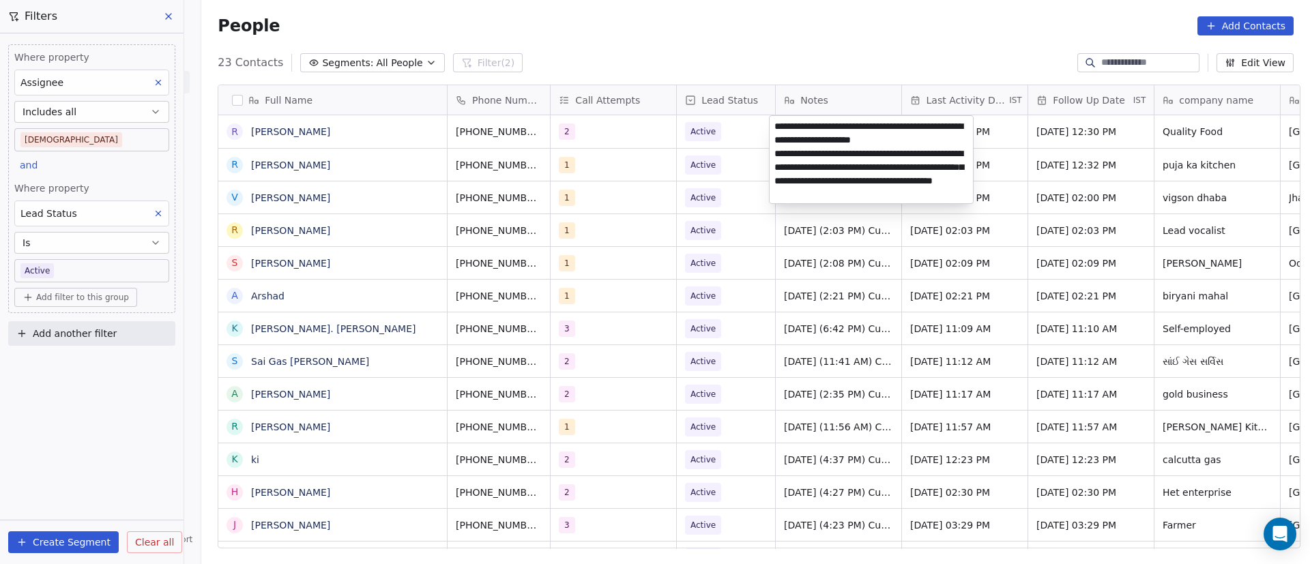
click at [1012, 365] on html "On2Cook India Pvt. Ltd. Contacts People Marketing Workflows Campaigns Metrics &…" at bounding box center [655, 282] width 1310 height 564
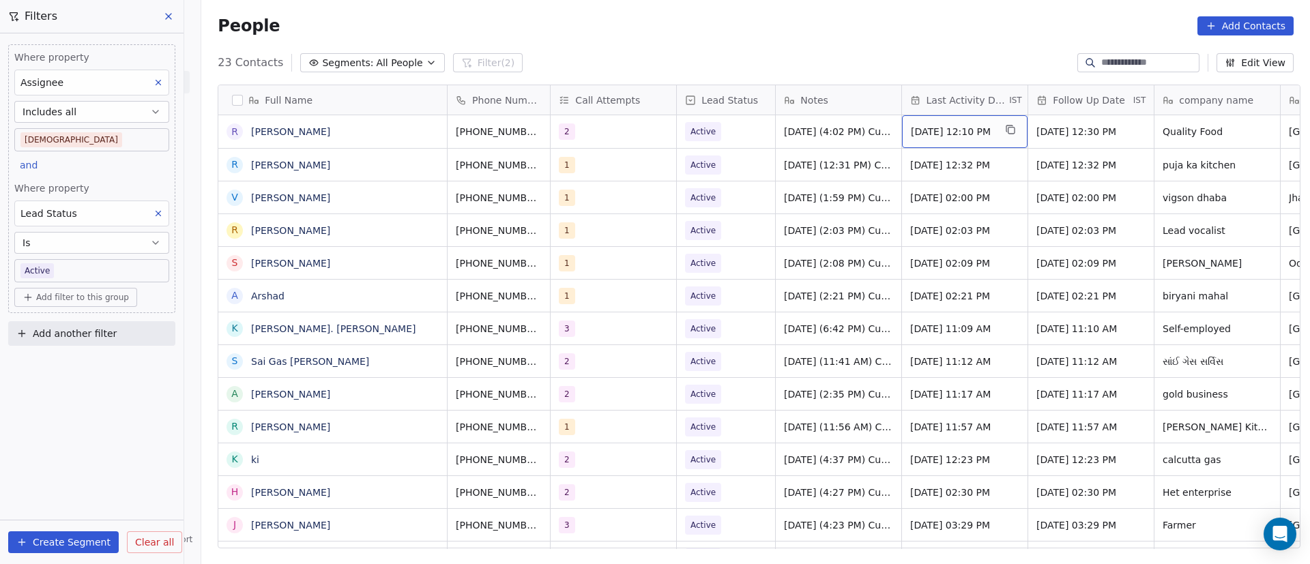
click at [976, 144] on div "[DATE] 12:10 PM" at bounding box center [965, 131] width 126 height 33
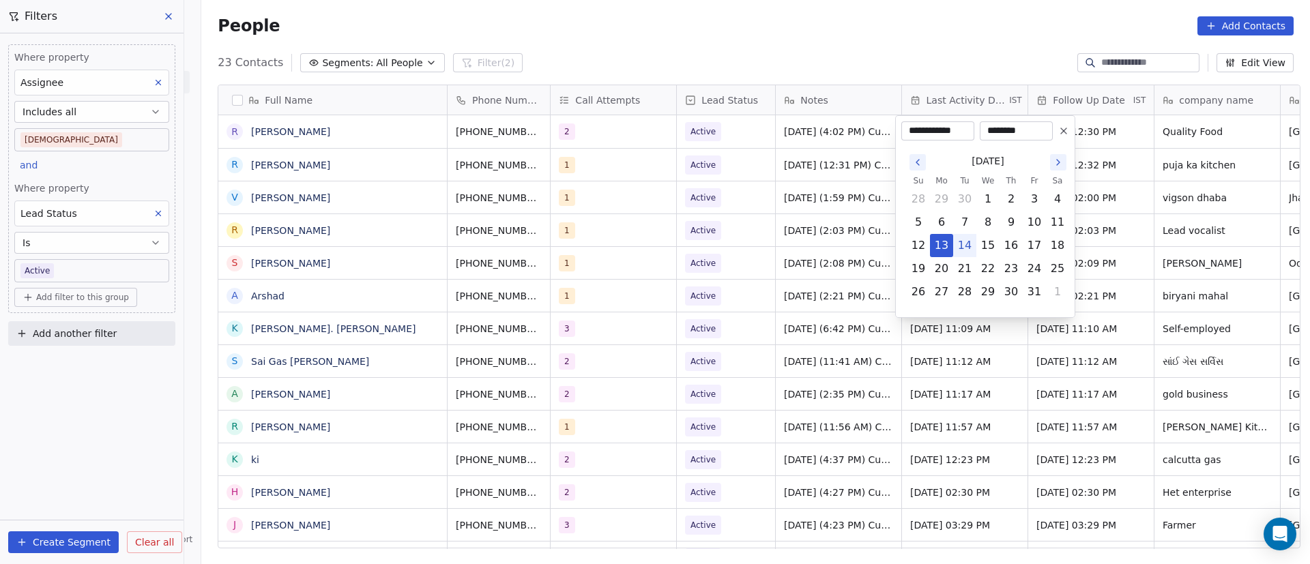
click at [966, 250] on button "14" at bounding box center [965, 246] width 22 height 22
type input "**********"
click at [1242, 205] on html "On2Cook India Pvt. Ltd. Contacts People Marketing Workflows Campaigns Metrics &…" at bounding box center [655, 282] width 1310 height 564
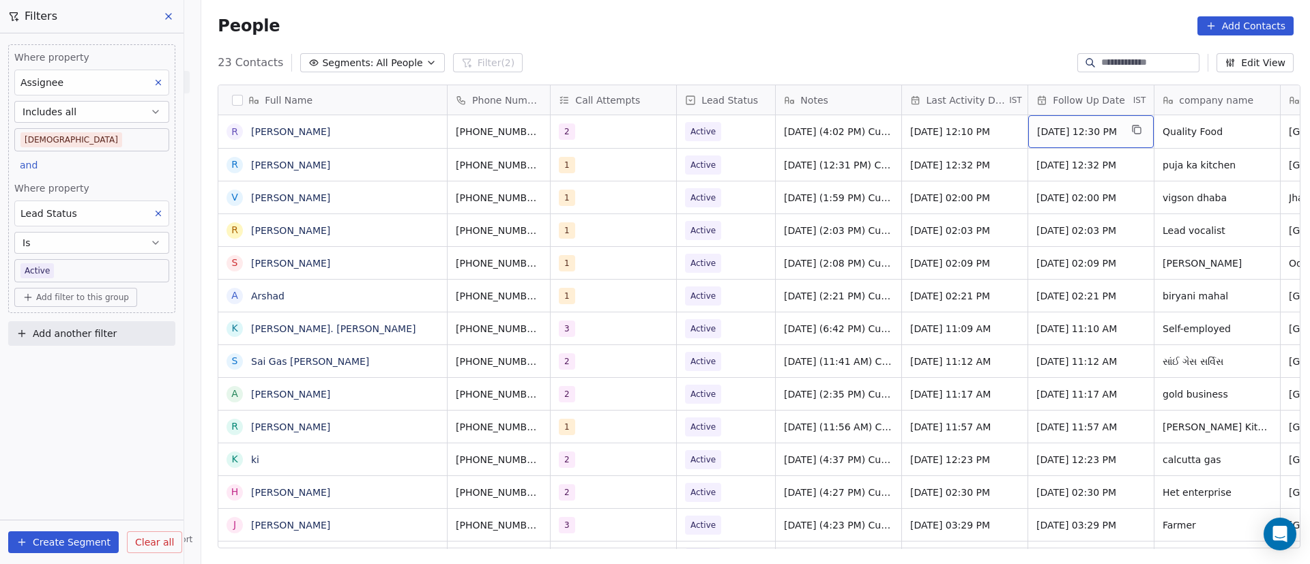
click at [1117, 136] on span "[DATE] 12:30 PM" at bounding box center [1078, 132] width 83 height 14
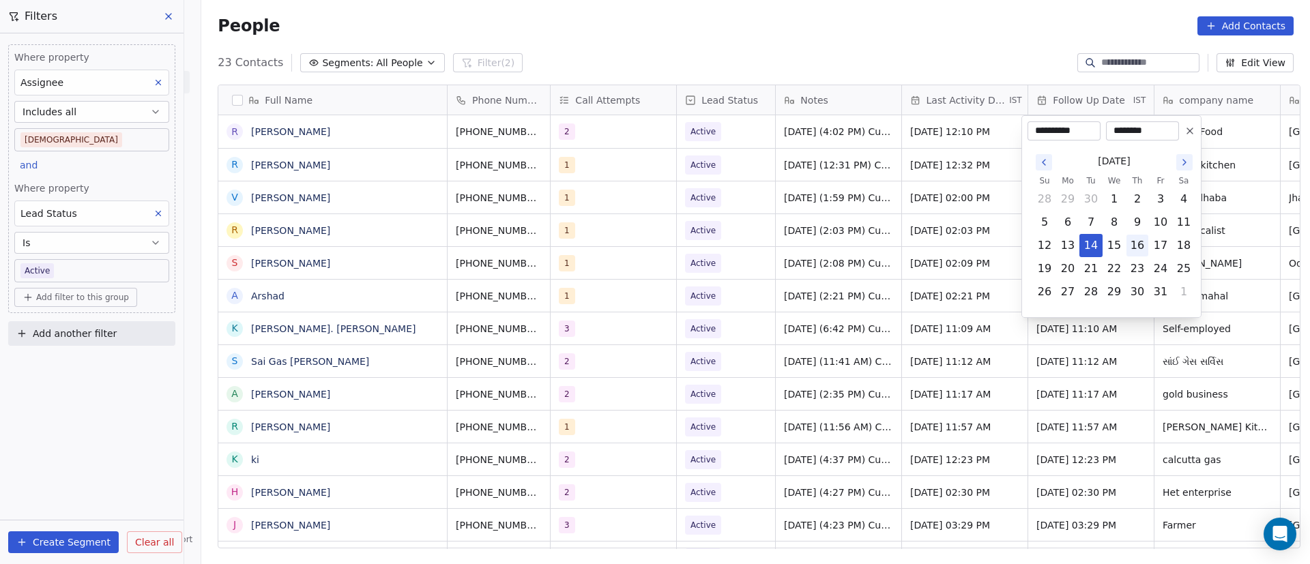
click at [1139, 249] on button "16" at bounding box center [1137, 246] width 22 height 22
type input "**********"
click at [580, 212] on html "On2Cook India Pvt. Ltd. Contacts People Marketing Workflows Campaigns Metrics &…" at bounding box center [655, 282] width 1310 height 564
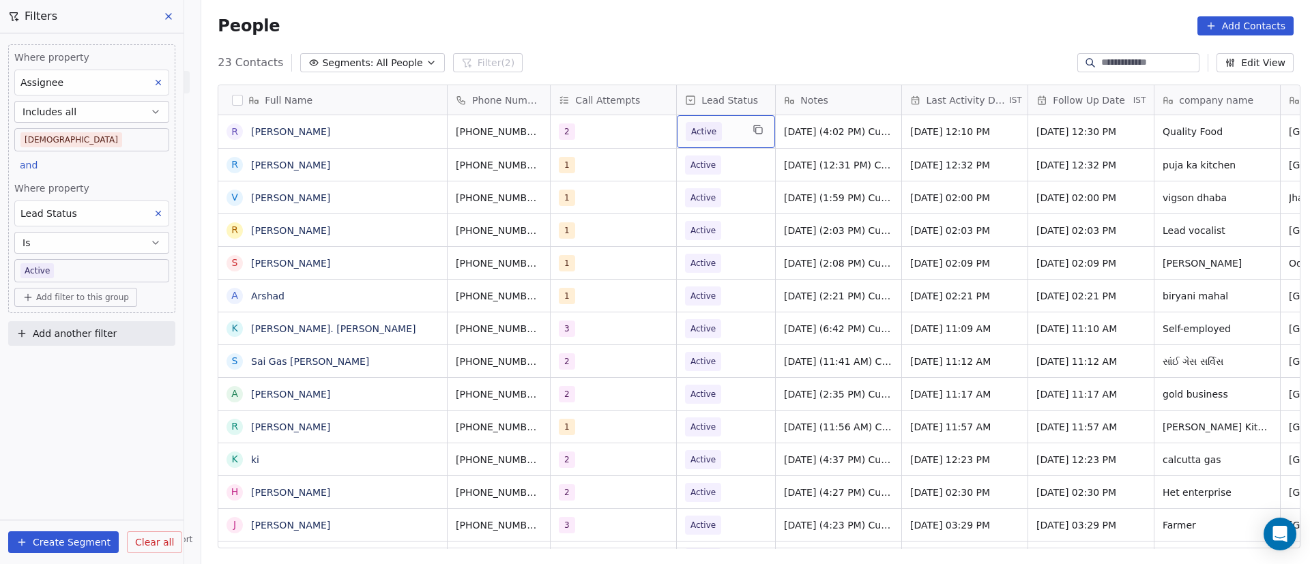
click at [737, 137] on div "Active" at bounding box center [726, 131] width 98 height 33
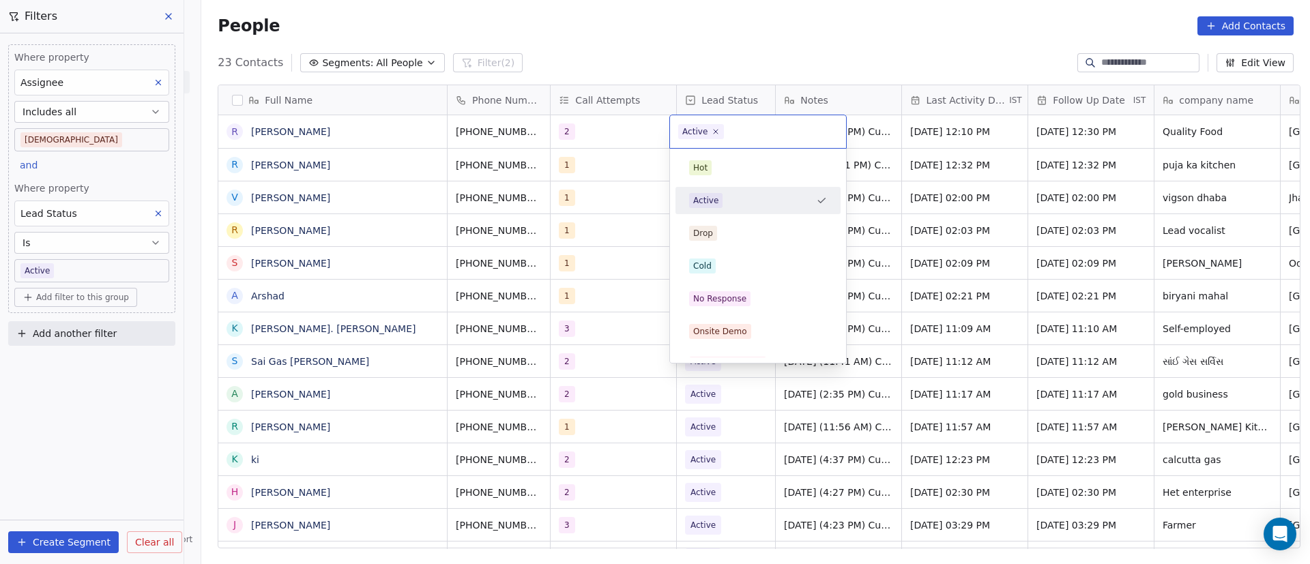
click at [398, 125] on html "On2Cook India Pvt. Ltd. Contacts People Marketing Workflows Campaigns Metrics &…" at bounding box center [655, 282] width 1310 height 564
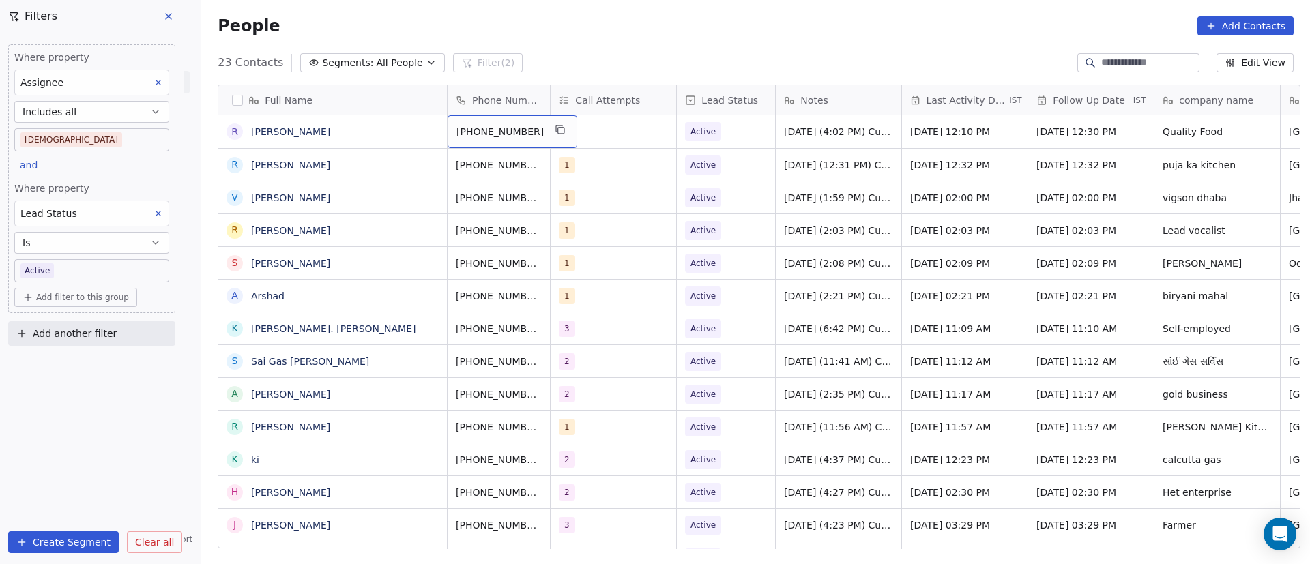
click at [525, 135] on div "[PHONE_NUMBER]" at bounding box center [513, 131] width 130 height 33
click at [557, 128] on icon "grid" at bounding box center [560, 129] width 6 height 6
click at [733, 134] on span "Active" at bounding box center [714, 131] width 56 height 19
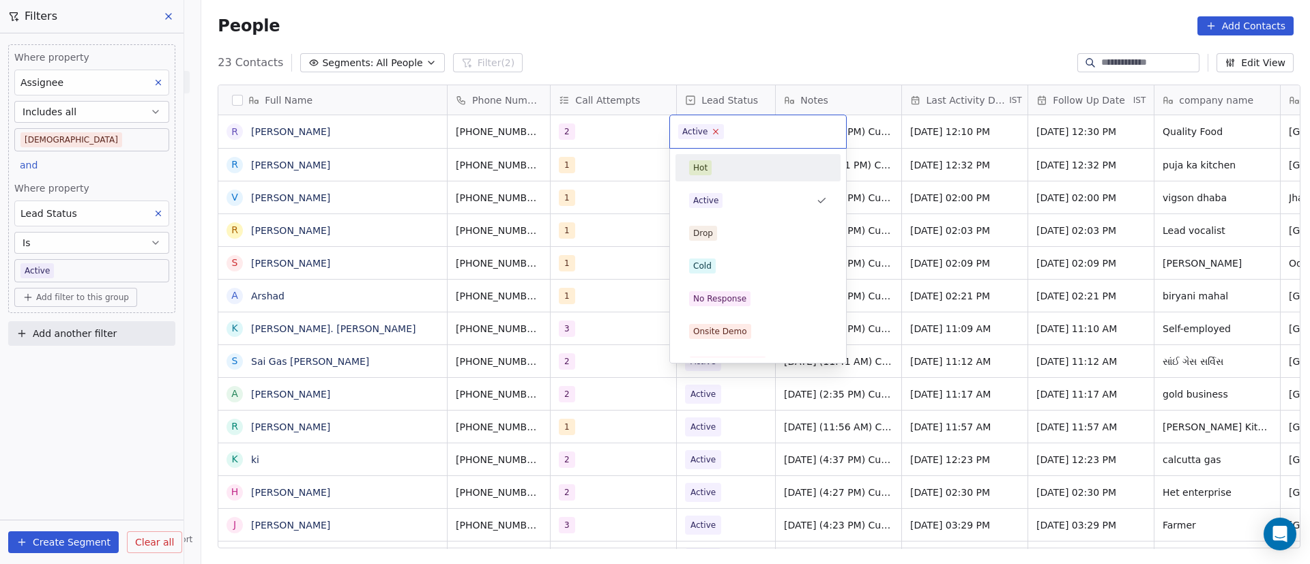
click at [716, 128] on icon at bounding box center [716, 131] width 9 height 9
click at [746, 297] on span "No Response" at bounding box center [719, 298] width 61 height 15
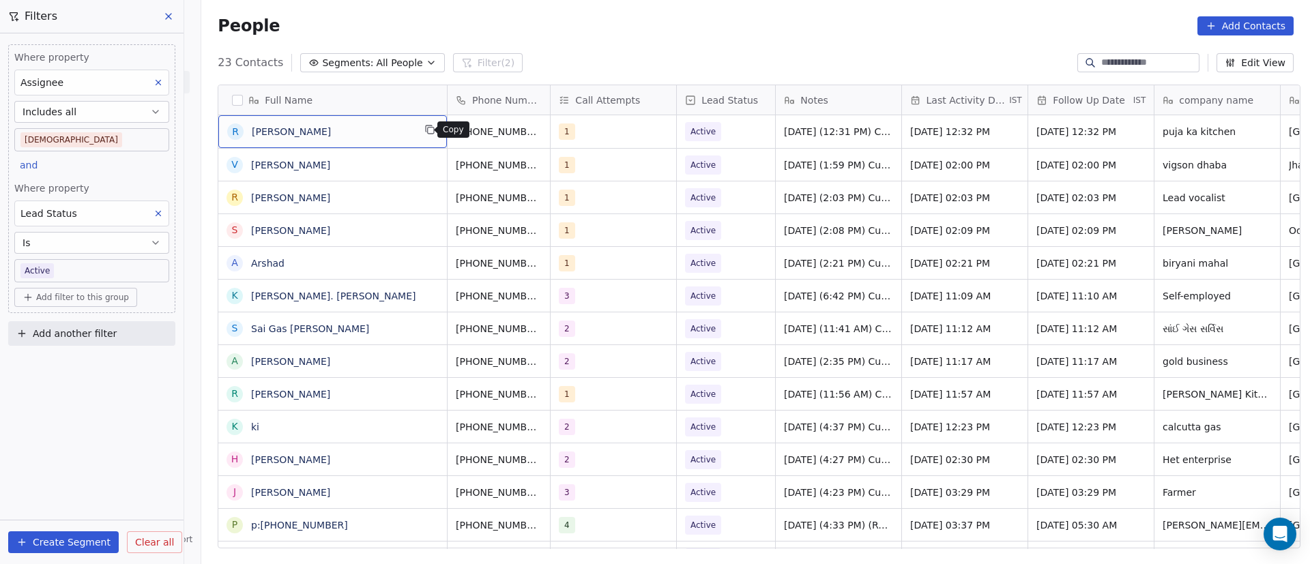
click at [424, 129] on icon "grid" at bounding box center [429, 129] width 11 height 11
click at [555, 131] on icon "grid" at bounding box center [560, 129] width 11 height 11
click at [731, 135] on span "Active" at bounding box center [714, 131] width 56 height 19
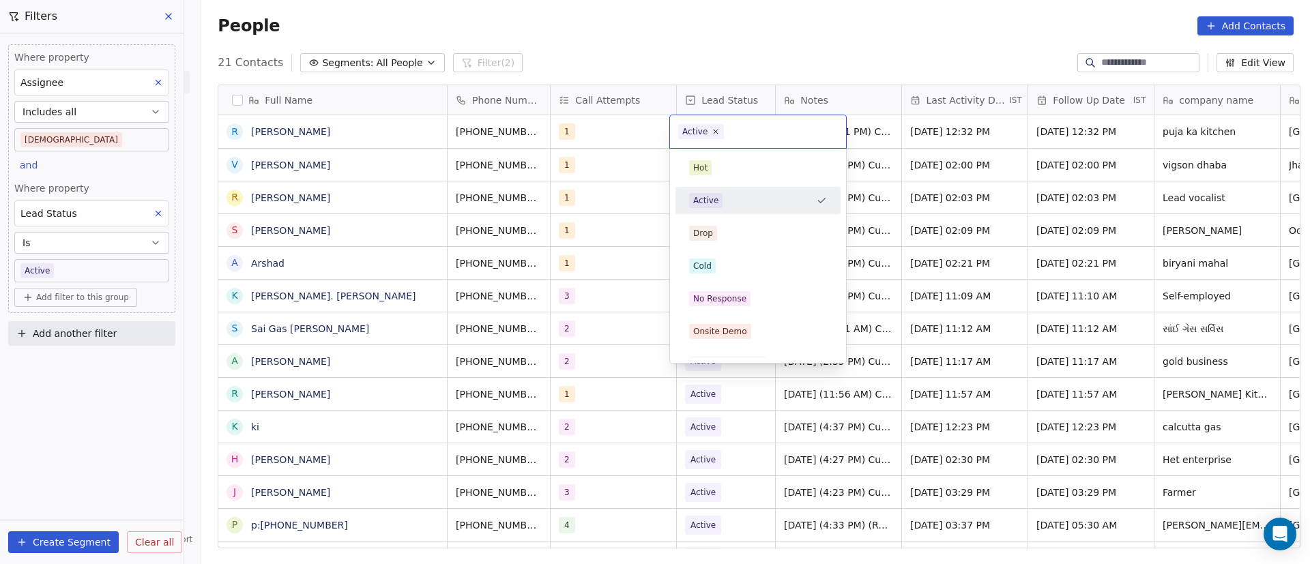
click at [1005, 140] on html "On2Cook India Pvt. Ltd. Contacts People Marketing Workflows Campaigns Metrics &…" at bounding box center [655, 282] width 1310 height 564
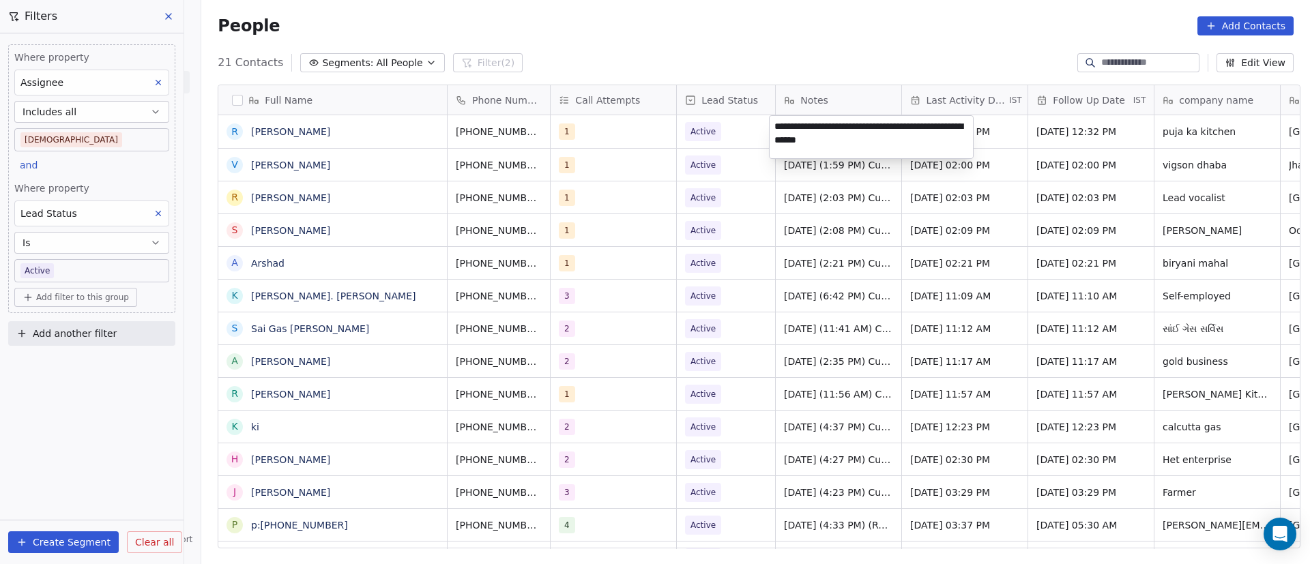
click at [776, 126] on textarea "**********" at bounding box center [871, 137] width 203 height 42
paste textarea "**********"
type textarea "**********"
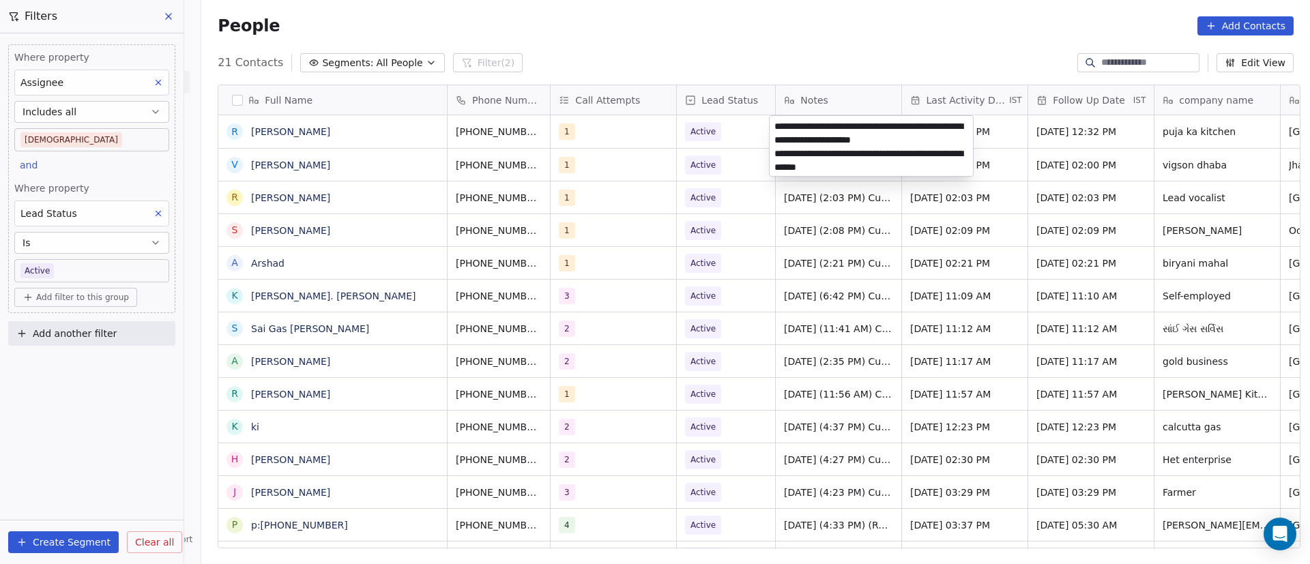
click at [1031, 229] on html "On2Cook India Pvt. Ltd. Contacts People Marketing Workflows Campaigns Metrics &…" at bounding box center [655, 282] width 1310 height 564
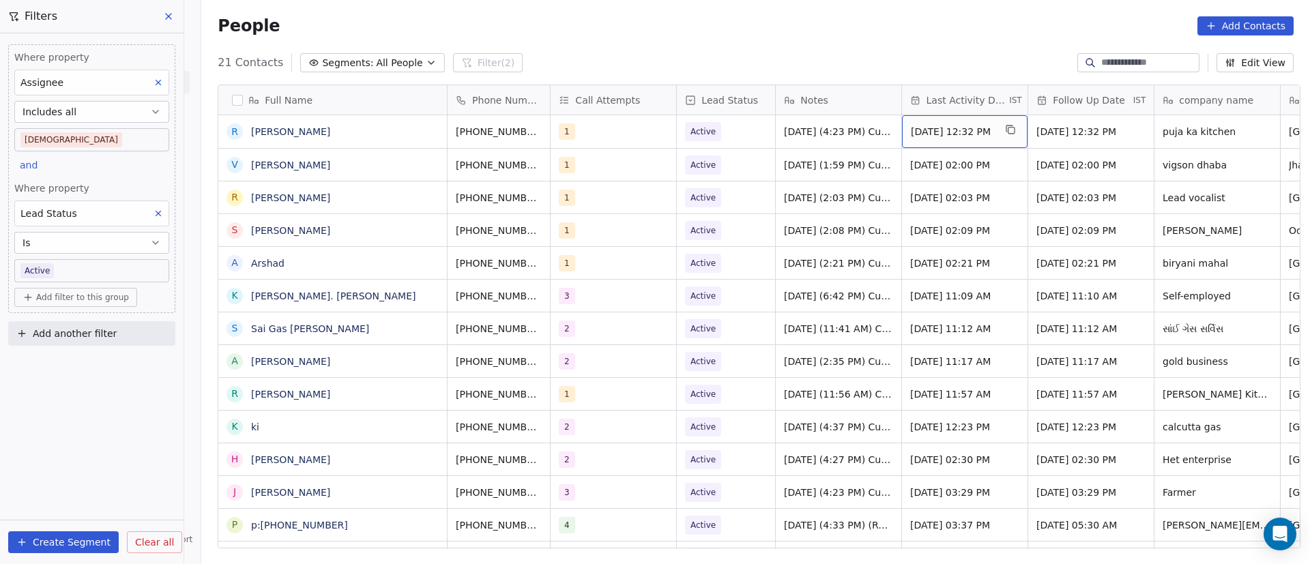
click at [967, 129] on span "[DATE] 12:32 PM" at bounding box center [952, 132] width 83 height 14
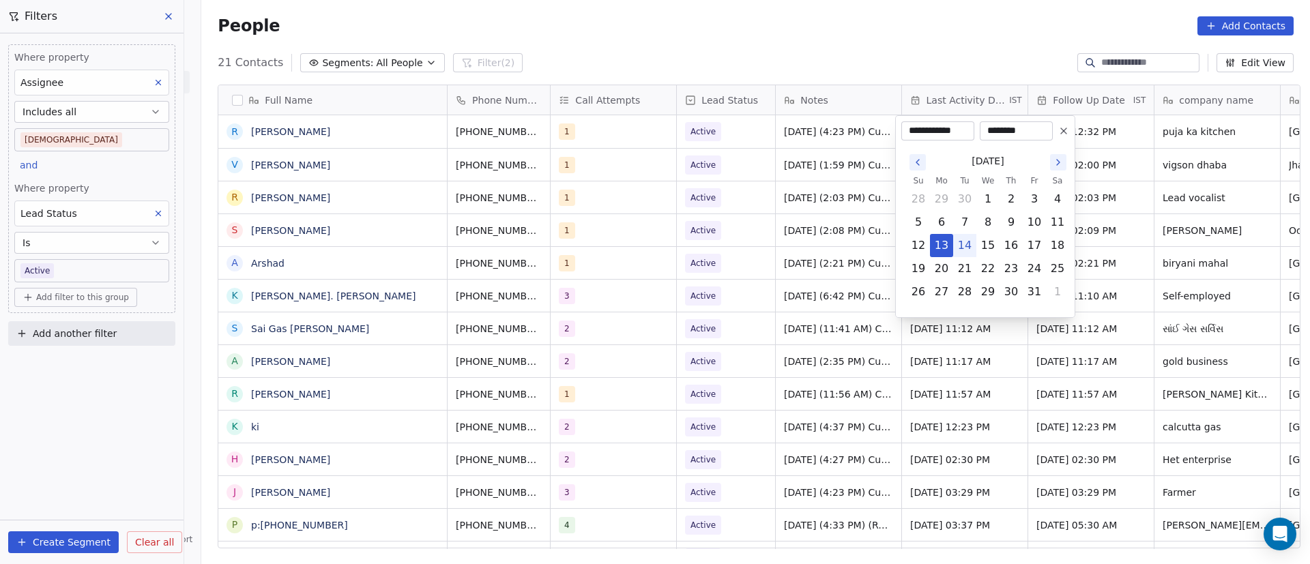
click at [972, 248] on button "14" at bounding box center [965, 246] width 22 height 22
type input "**********"
click at [1113, 213] on html "On2Cook India Pvt. Ltd. Contacts People Marketing Workflows Campaigns Metrics &…" at bounding box center [655, 282] width 1310 height 564
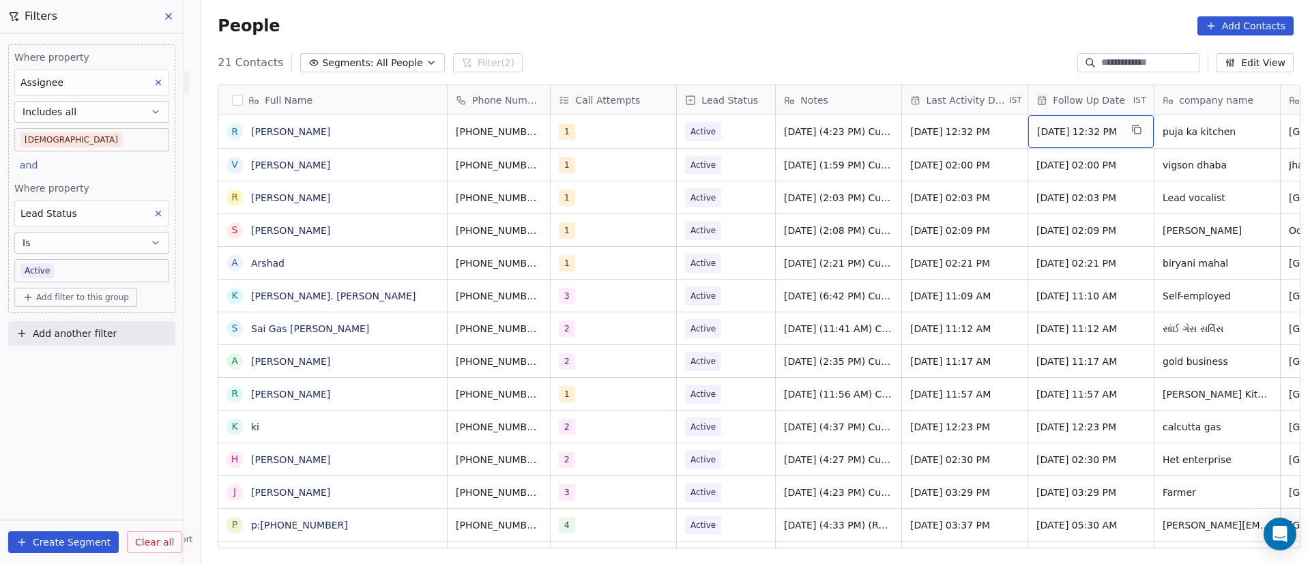
click at [1096, 140] on div "[DATE] 12:32 PM" at bounding box center [1091, 131] width 126 height 33
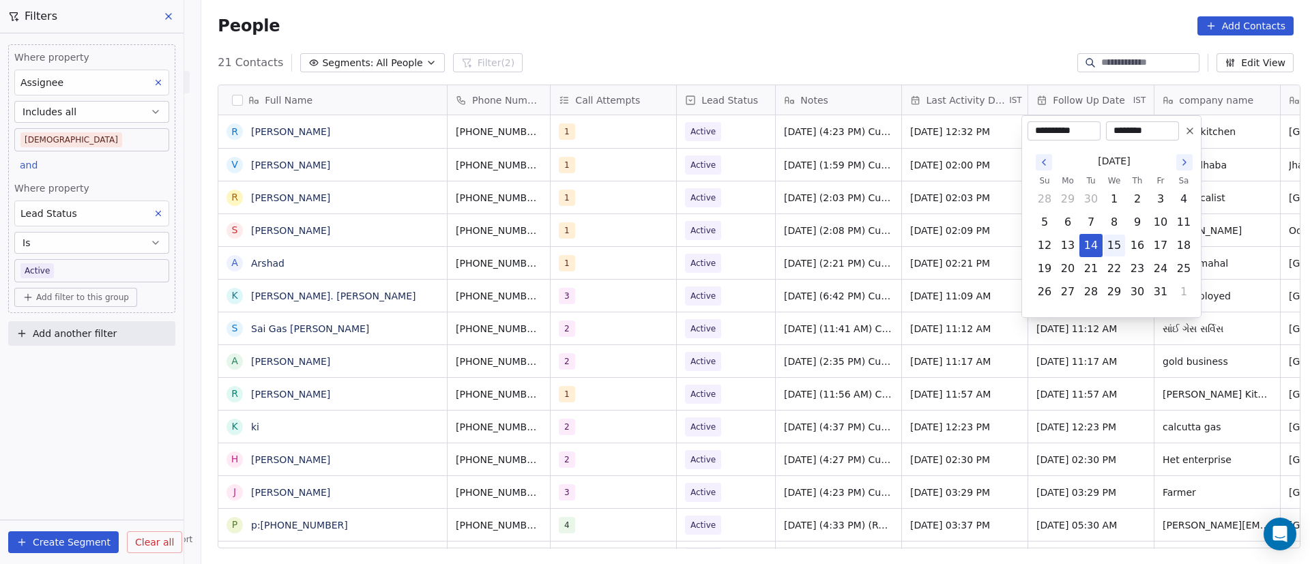
click at [1118, 248] on button "15" at bounding box center [1114, 246] width 22 height 22
type input "**********"
click at [783, 249] on html "On2Cook India Pvt. Ltd. Contacts People Marketing Workflows Campaigns Metrics &…" at bounding box center [655, 282] width 1310 height 564
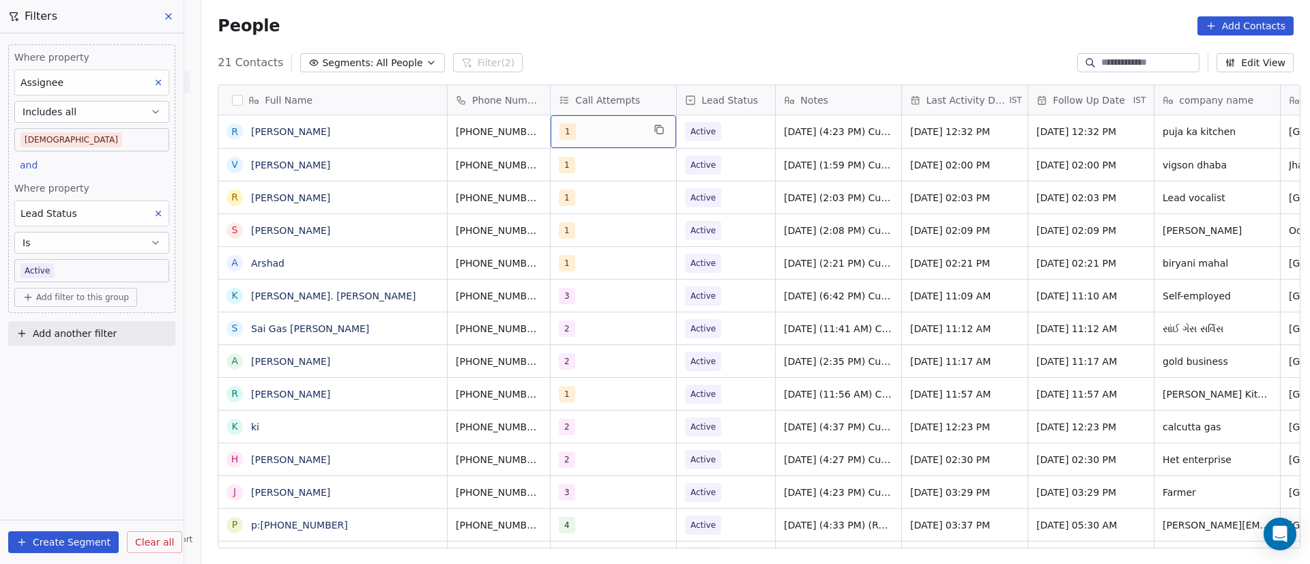
click at [574, 135] on div "1" at bounding box center [600, 131] width 83 height 16
click at [575, 136] on div "1" at bounding box center [600, 131] width 83 height 16
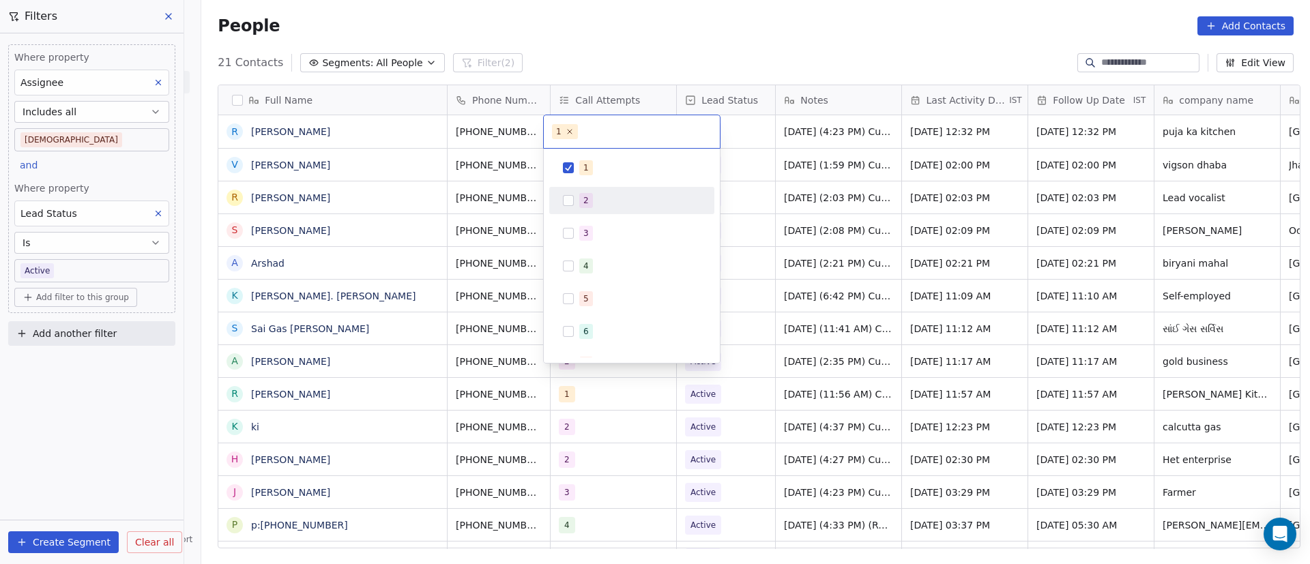
click at [586, 194] on div "2" at bounding box center [585, 200] width 5 height 12
click at [580, 169] on span "1" at bounding box center [586, 167] width 14 height 15
click at [845, 169] on html "On2Cook India Pvt. Ltd. Contacts People Marketing Workflows Campaigns Metrics &…" at bounding box center [655, 282] width 1310 height 564
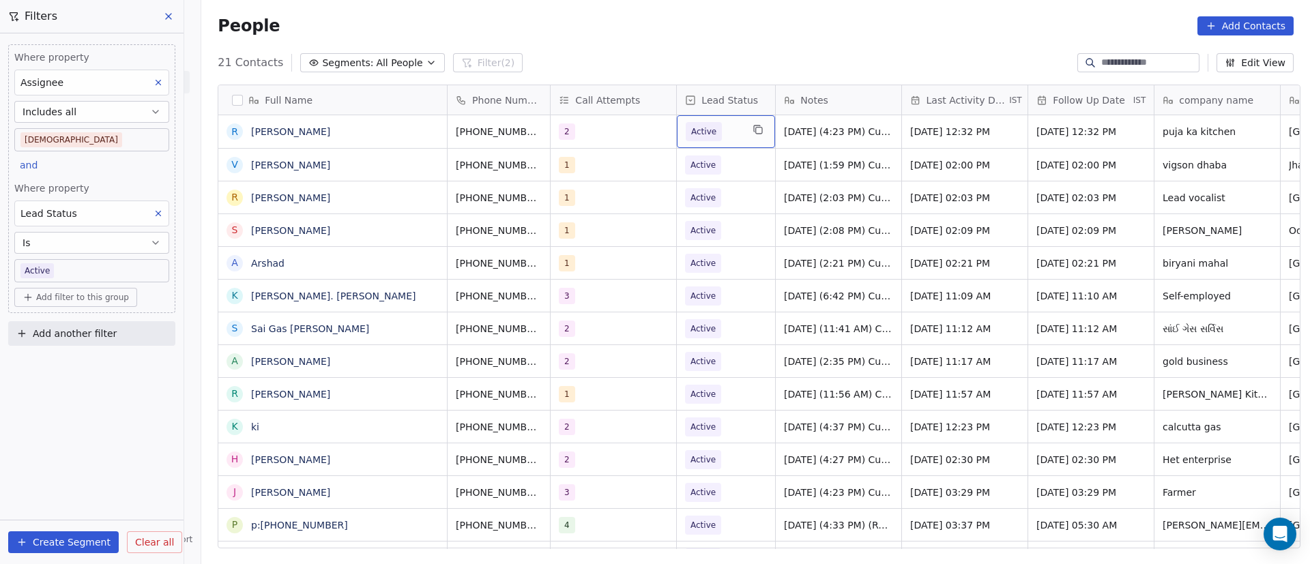
click at [735, 138] on div "Active" at bounding box center [726, 131] width 98 height 33
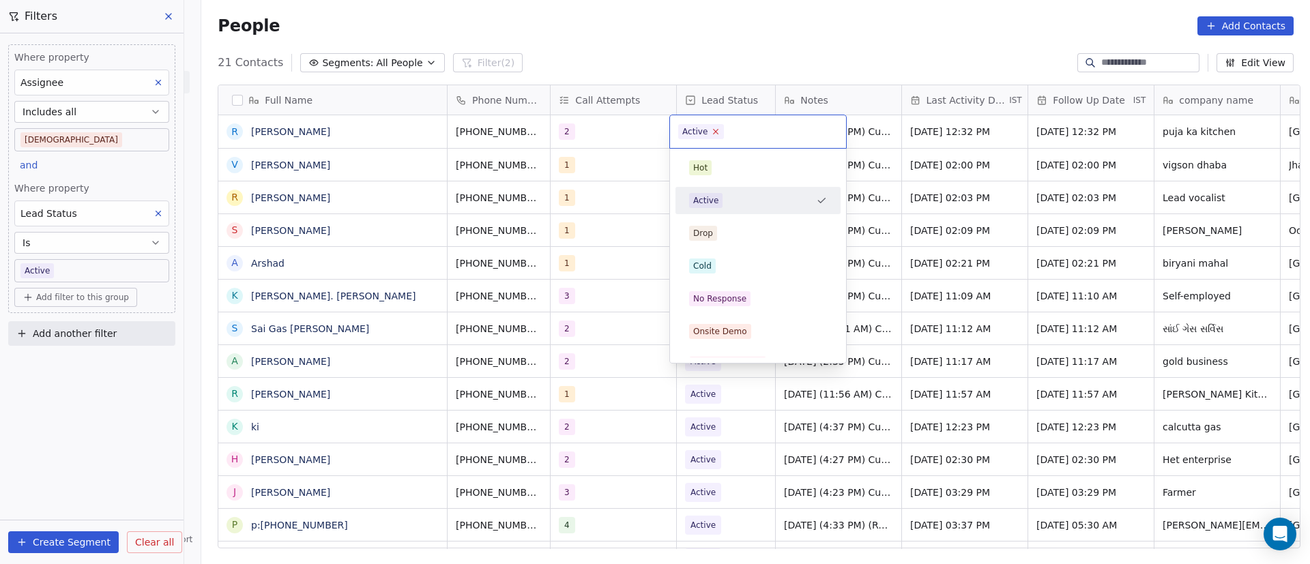
click at [716, 132] on icon at bounding box center [716, 131] width 9 height 9
click at [733, 291] on span "No Response" at bounding box center [719, 298] width 61 height 15
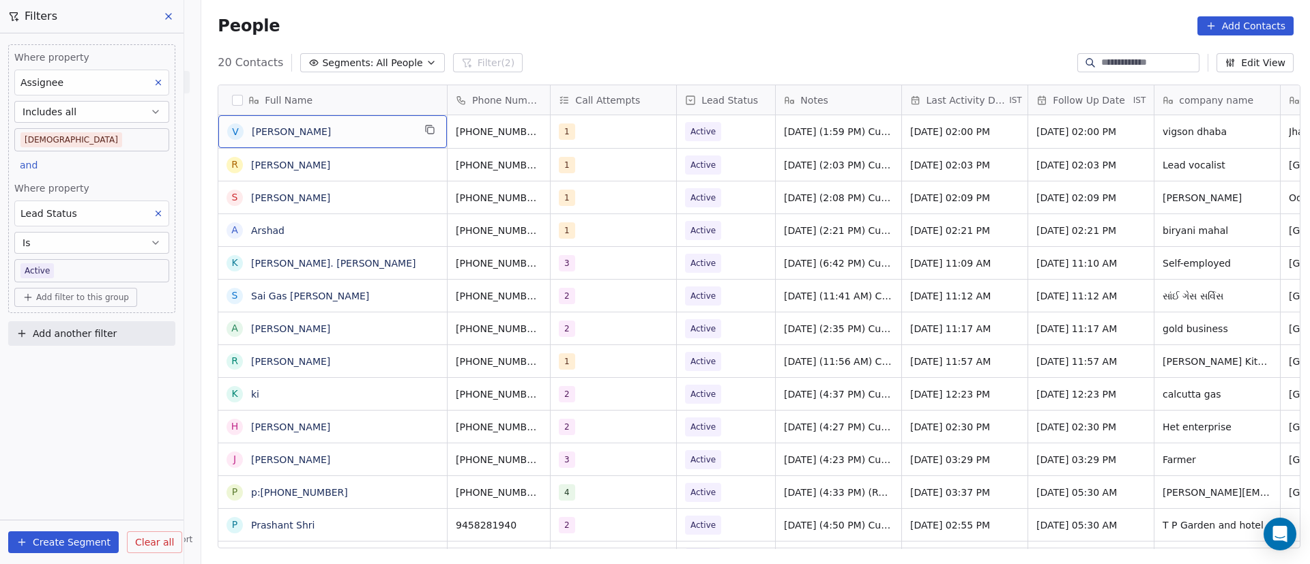
drag, startPoint x: 366, startPoint y: 129, endPoint x: 399, endPoint y: 140, distance: 35.2
click at [366, 130] on span "[PERSON_NAME]" at bounding box center [333, 132] width 162 height 14
click at [429, 131] on button "grid" at bounding box center [430, 129] width 16 height 16
drag, startPoint x: 320, startPoint y: 133, endPoint x: 327, endPoint y: 133, distance: 7.5
click at [553, 132] on button "grid" at bounding box center [561, 129] width 16 height 16
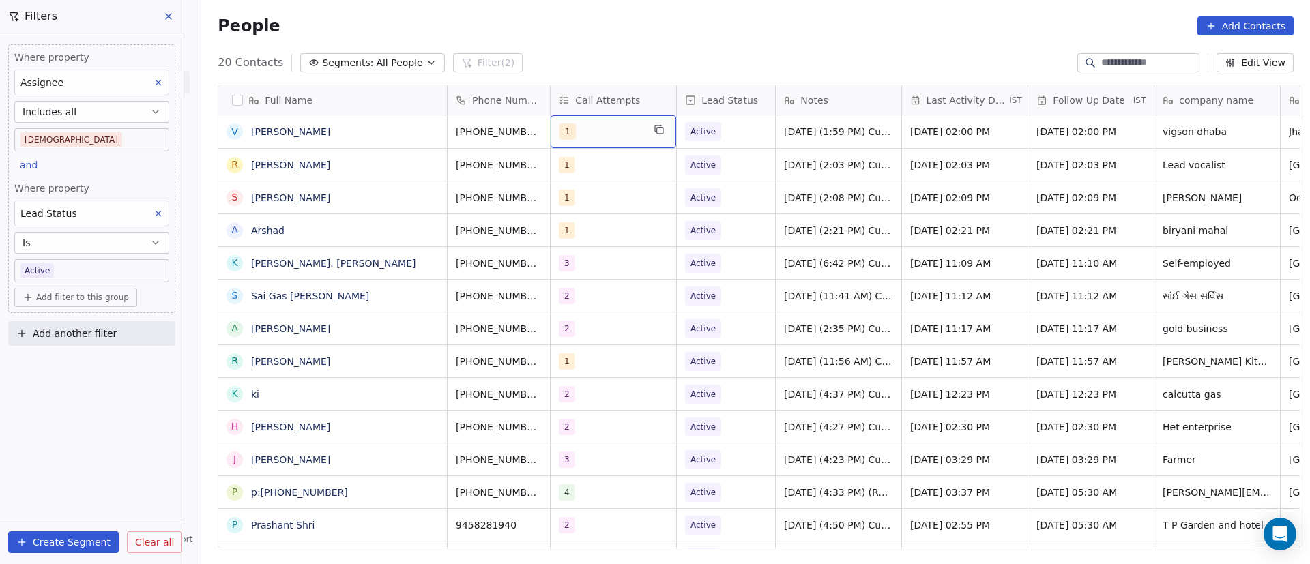
click at [588, 138] on div "1" at bounding box center [600, 131] width 83 height 16
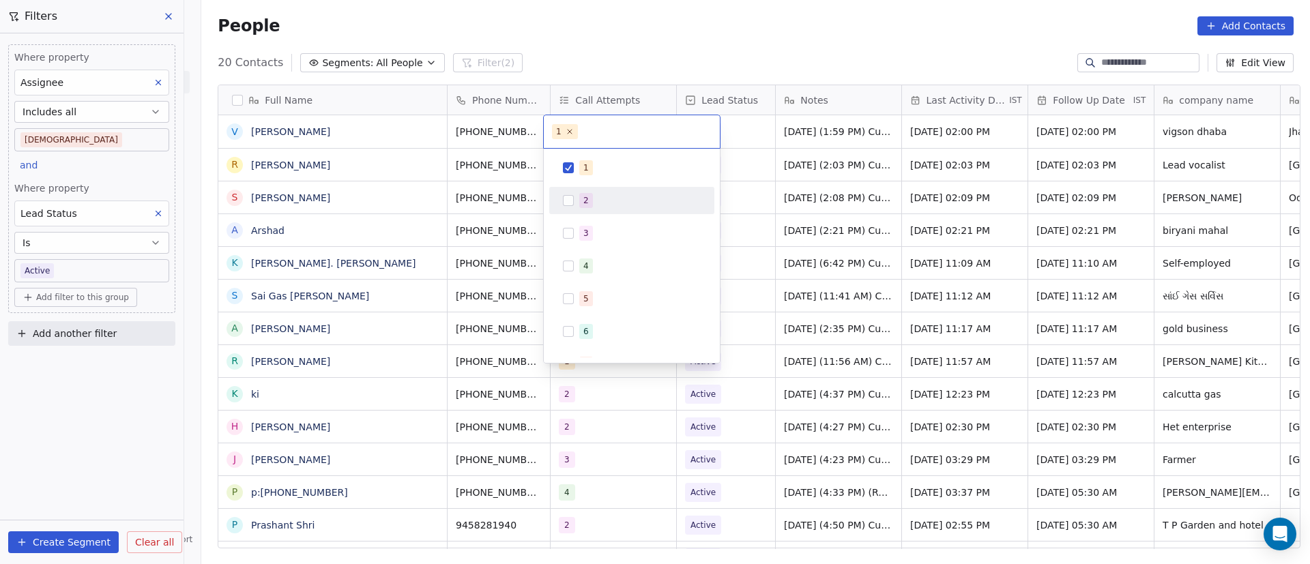
click at [600, 192] on div "2" at bounding box center [632, 201] width 154 height 22
click at [602, 171] on div "1" at bounding box center [639, 167] width 121 height 15
click at [797, 163] on html "On2Cook India Pvt. Ltd. Contacts People Marketing Workflows Campaigns Metrics &…" at bounding box center [655, 282] width 1310 height 564
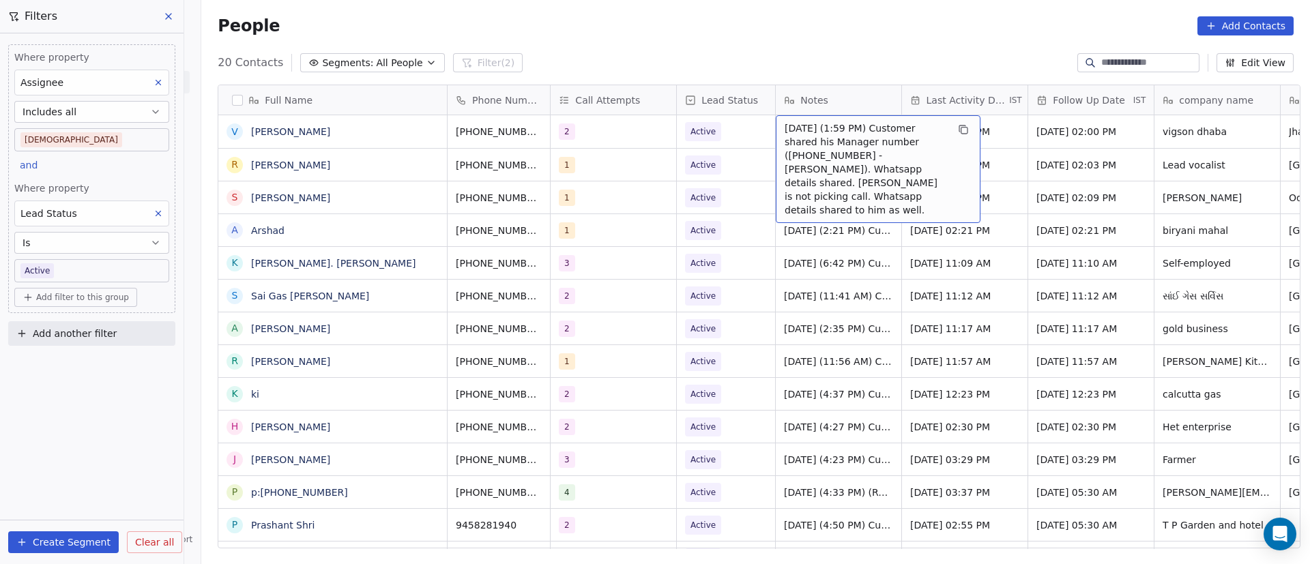
click at [804, 126] on span "[DATE] (1:59 PM) Customer shared his Manager number ([PHONE_NUMBER] - [PERSON_N…" at bounding box center [866, 169] width 162 height 96
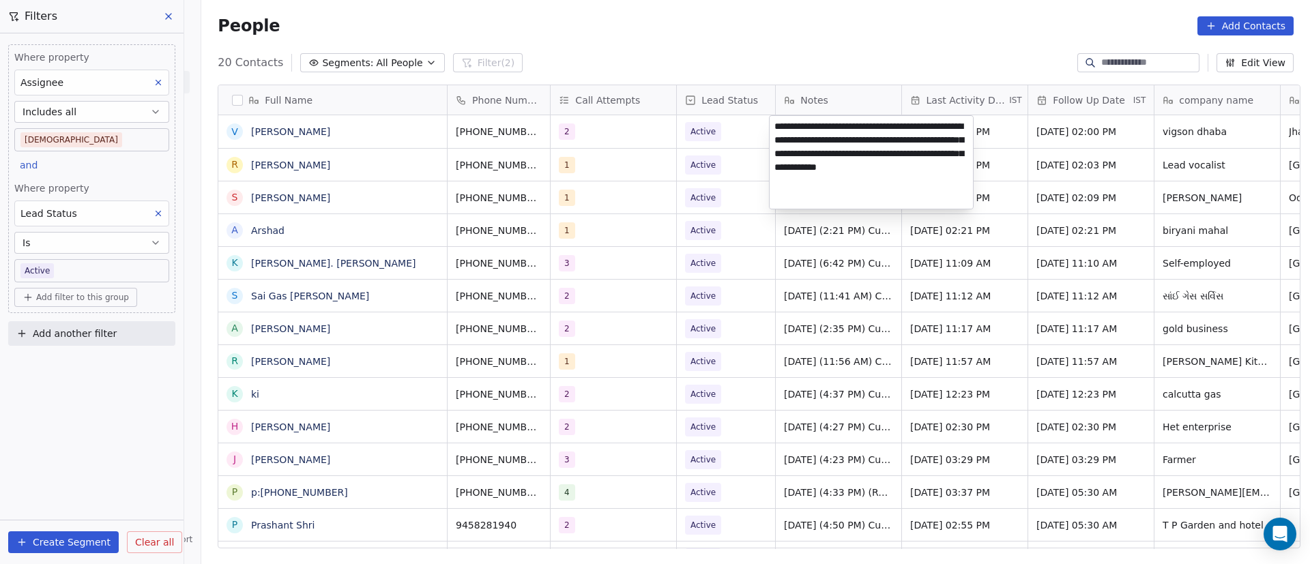
click at [773, 127] on textarea "**********" at bounding box center [871, 162] width 203 height 93
paste textarea "**********"
type textarea "**********"
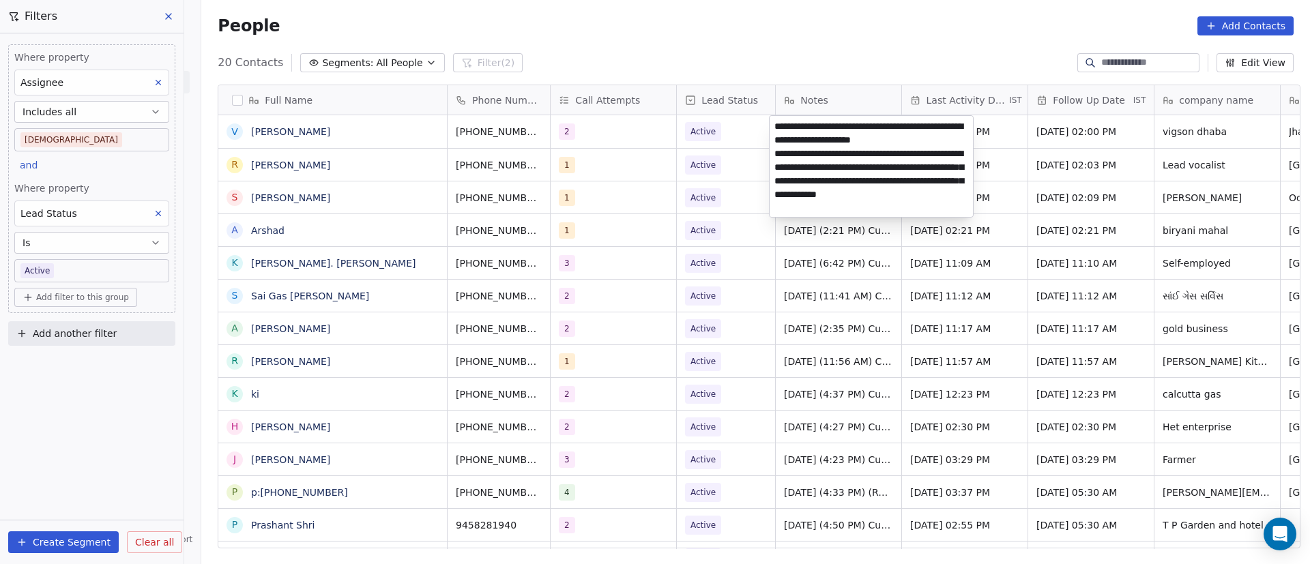
click at [1161, 355] on html "On2Cook India Pvt. Ltd. Contacts People Marketing Workflows Campaigns Metrics &…" at bounding box center [655, 282] width 1310 height 564
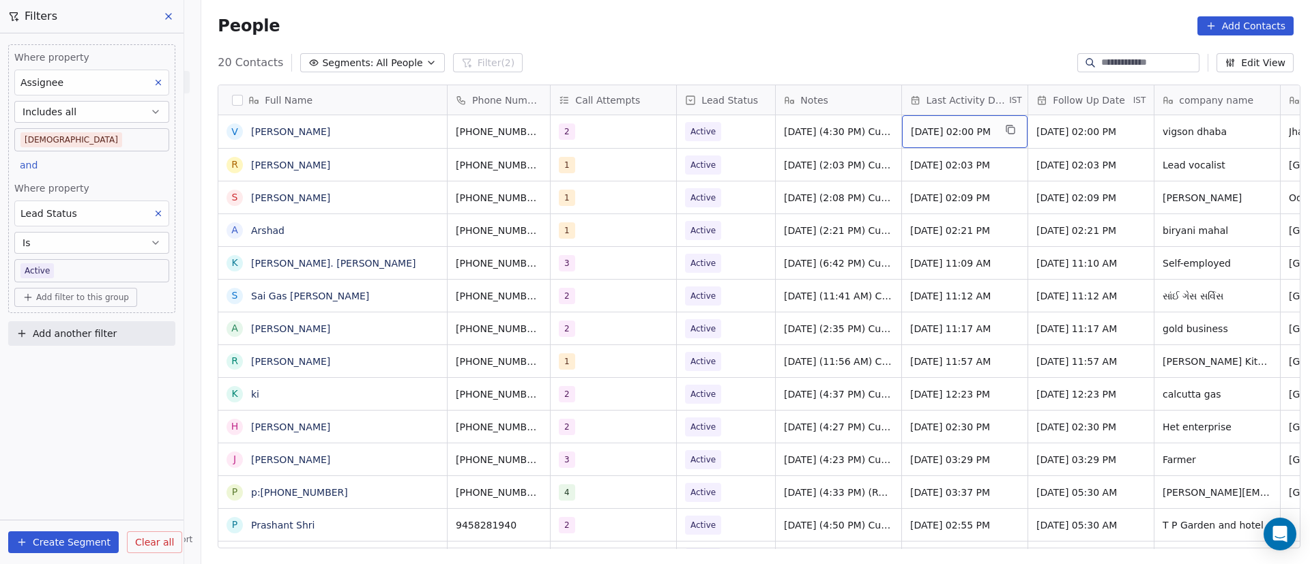
click at [973, 121] on div "[DATE] 02:00 PM" at bounding box center [965, 131] width 126 height 33
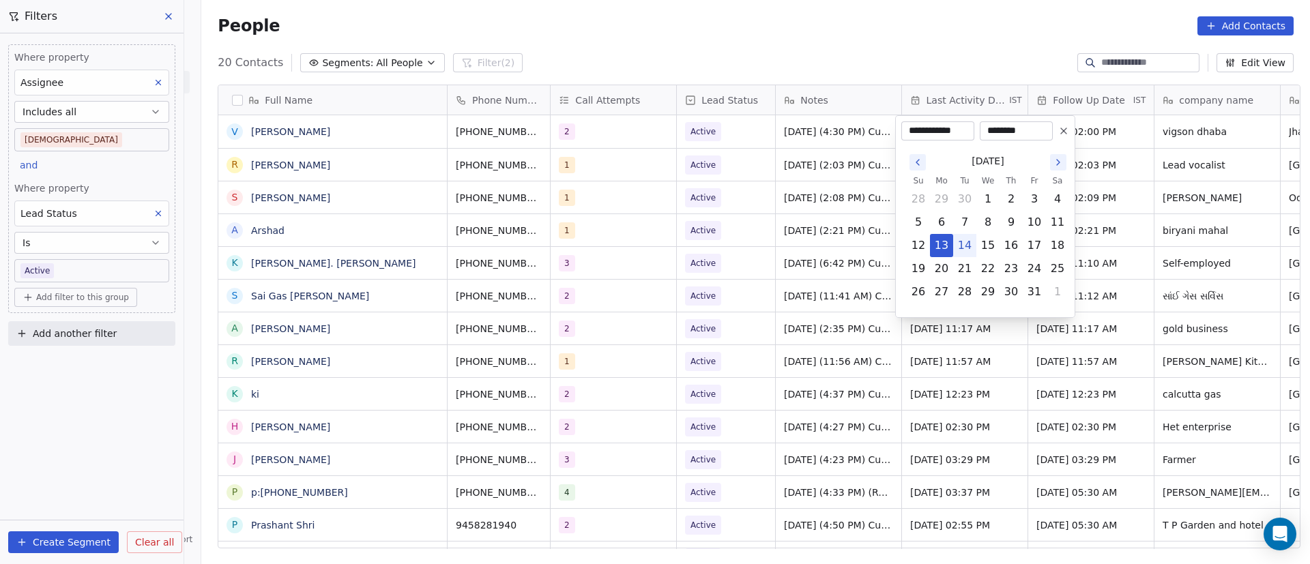
drag, startPoint x: 969, startPoint y: 250, endPoint x: 901, endPoint y: 261, distance: 69.0
click at [970, 250] on button "14" at bounding box center [965, 246] width 22 height 22
type input "**********"
click at [779, 262] on html "On2Cook India Pvt. Ltd. Contacts People Marketing Workflows Campaigns Metrics &…" at bounding box center [655, 282] width 1310 height 564
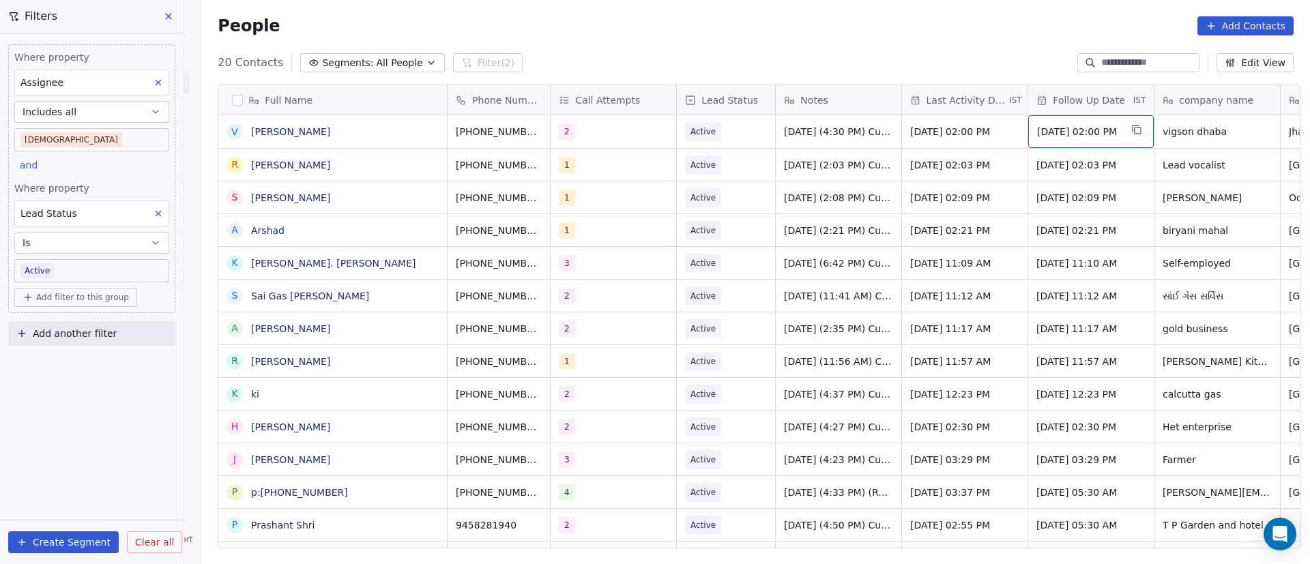
click at [1074, 137] on span "[DATE] 02:00 PM" at bounding box center [1078, 132] width 83 height 14
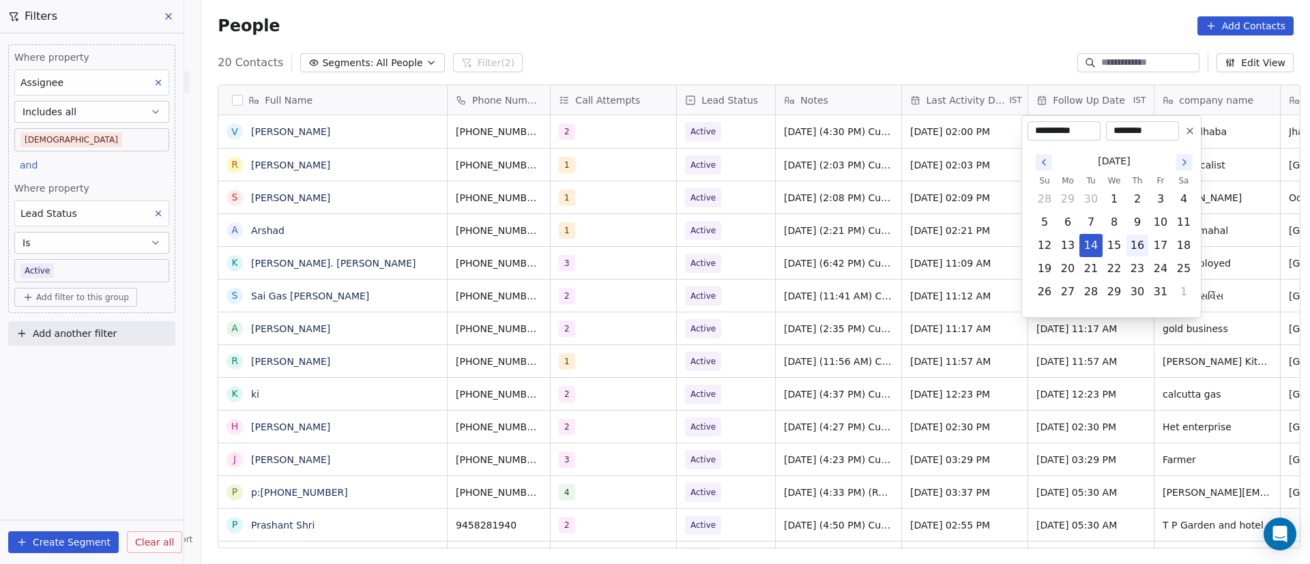
click at [1143, 248] on button "16" at bounding box center [1137, 246] width 22 height 22
type input "**********"
click at [744, 234] on html "On2Cook India Pvt. Ltd. Contacts People Marketing Workflows Campaigns Metrics &…" at bounding box center [655, 282] width 1310 height 564
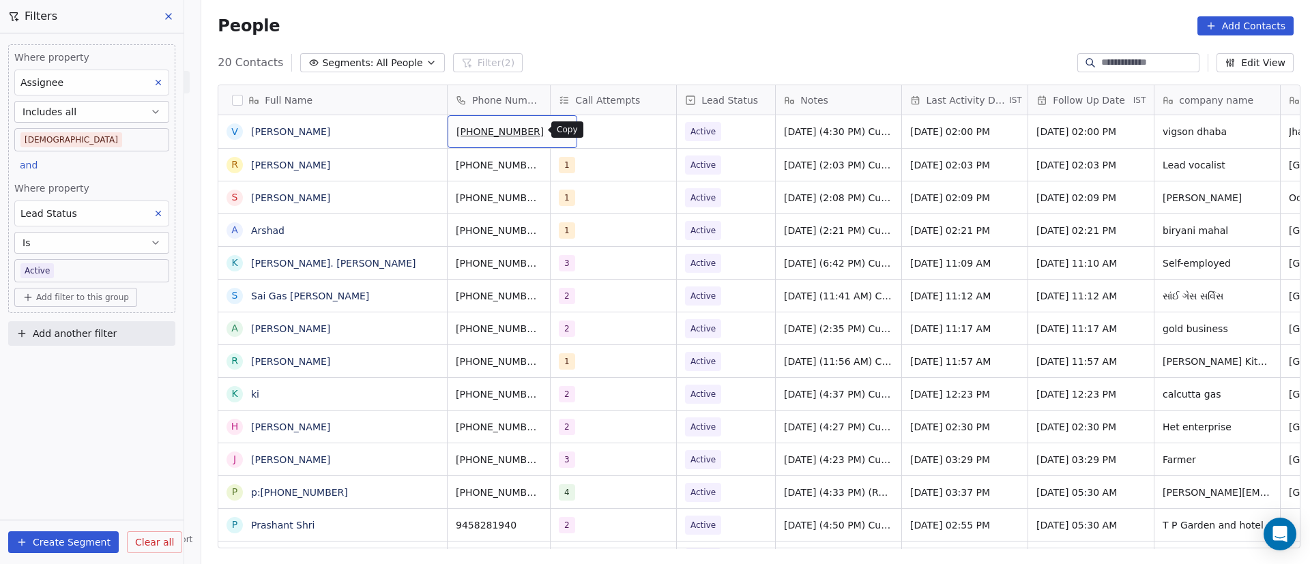
click at [553, 132] on button "grid" at bounding box center [561, 129] width 16 height 16
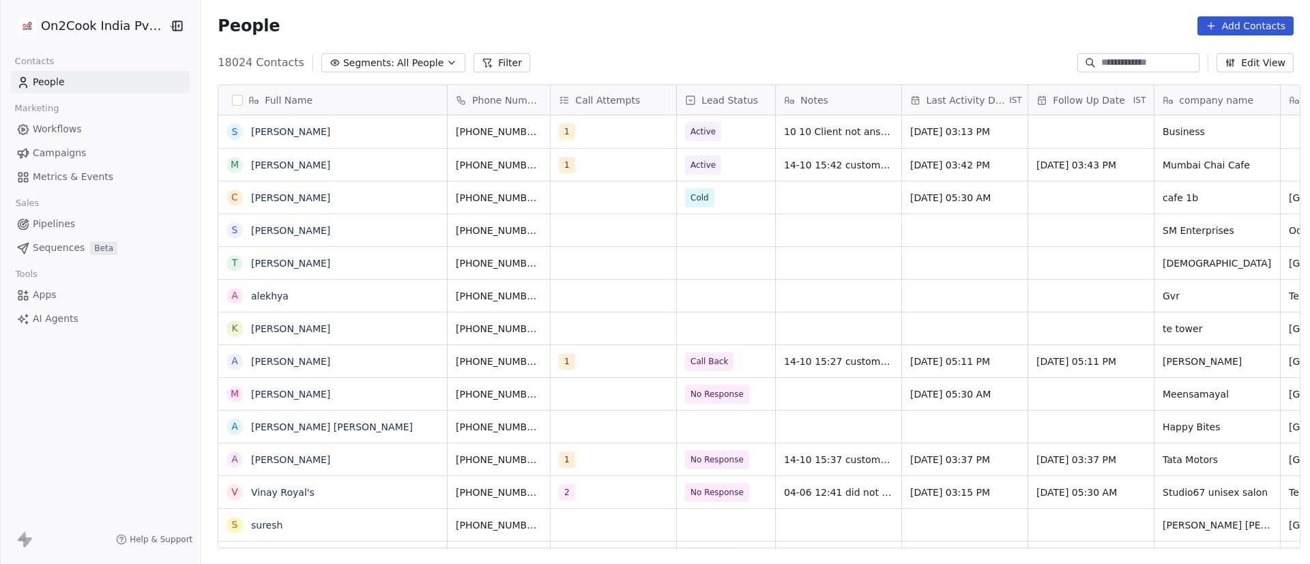
scroll to position [481, 1099]
click at [1105, 52] on div "18024 Contacts Segments: All People Filter Edit View" at bounding box center [755, 63] width 1109 height 22
click at [1109, 58] on input at bounding box center [1149, 63] width 96 height 14
paste input "**********"
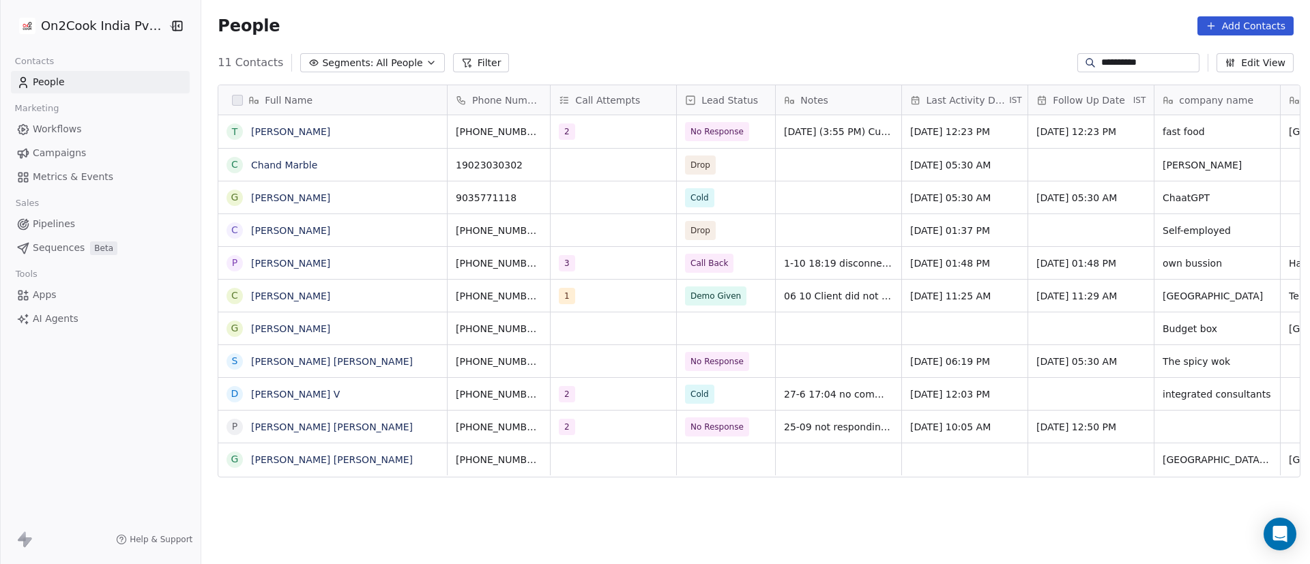
type input "**********"
click at [538, 138] on div "[PHONE_NUMBER]" at bounding box center [513, 131] width 130 height 33
click at [553, 128] on button "grid" at bounding box center [561, 129] width 16 height 16
